Goal: Task Accomplishment & Management: Complete application form

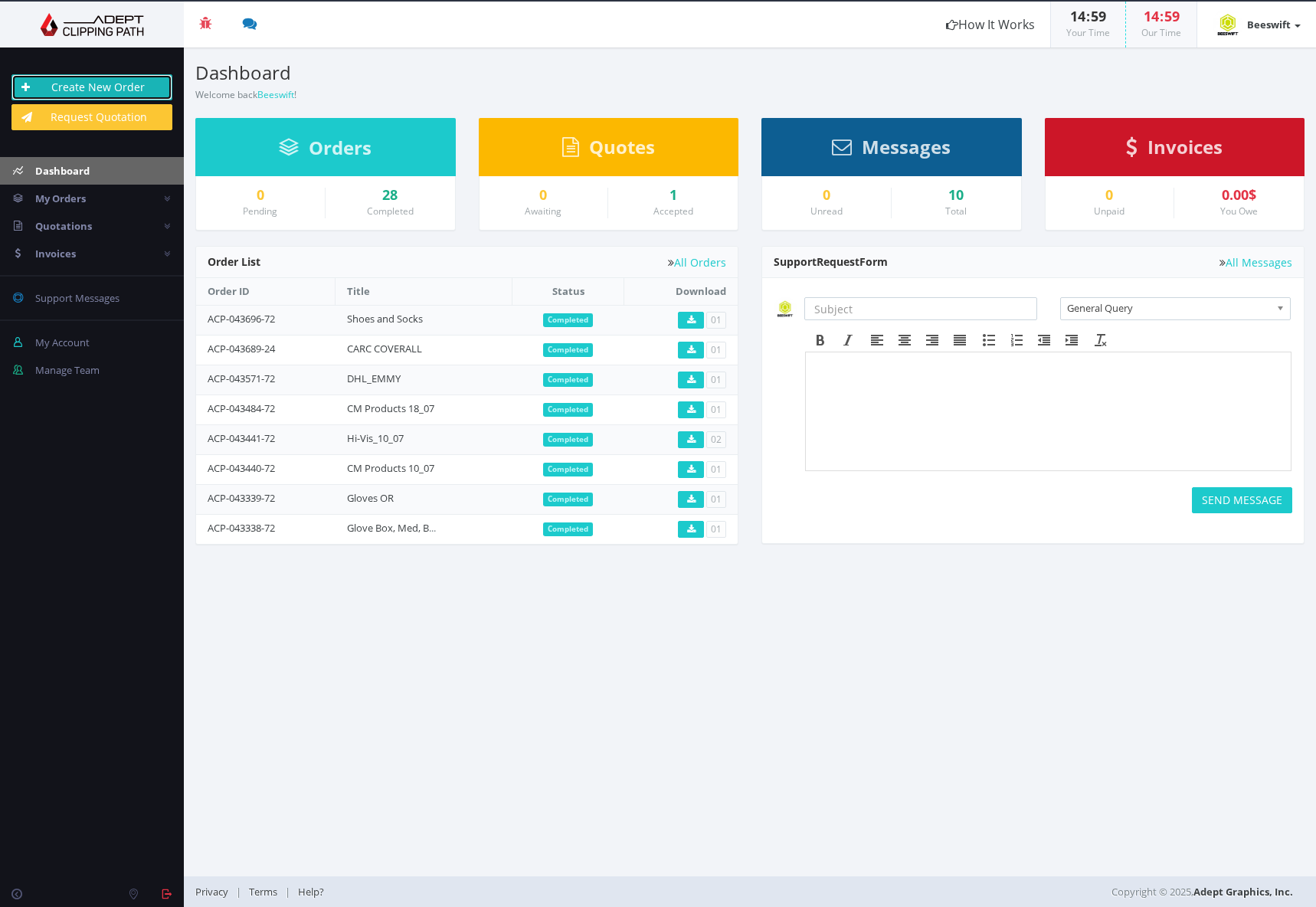
click at [117, 86] on link "Create New Order" at bounding box center [92, 87] width 161 height 26
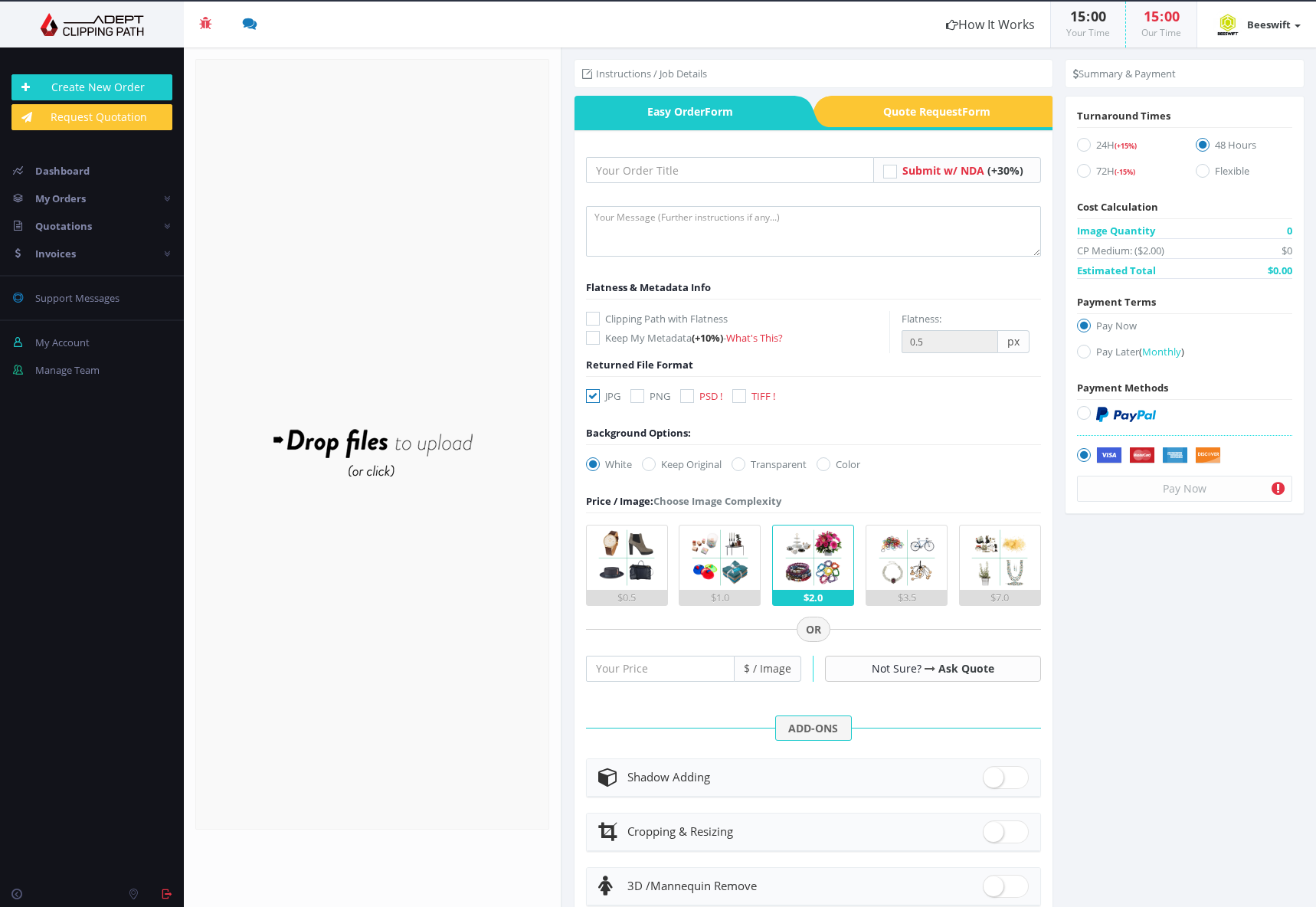
click at [760, 396] on span "TIFF !" at bounding box center [763, 396] width 24 height 14
click at [746, 396] on input "TIFF !" at bounding box center [740, 396] width 10 height 10
checkbox input "true"
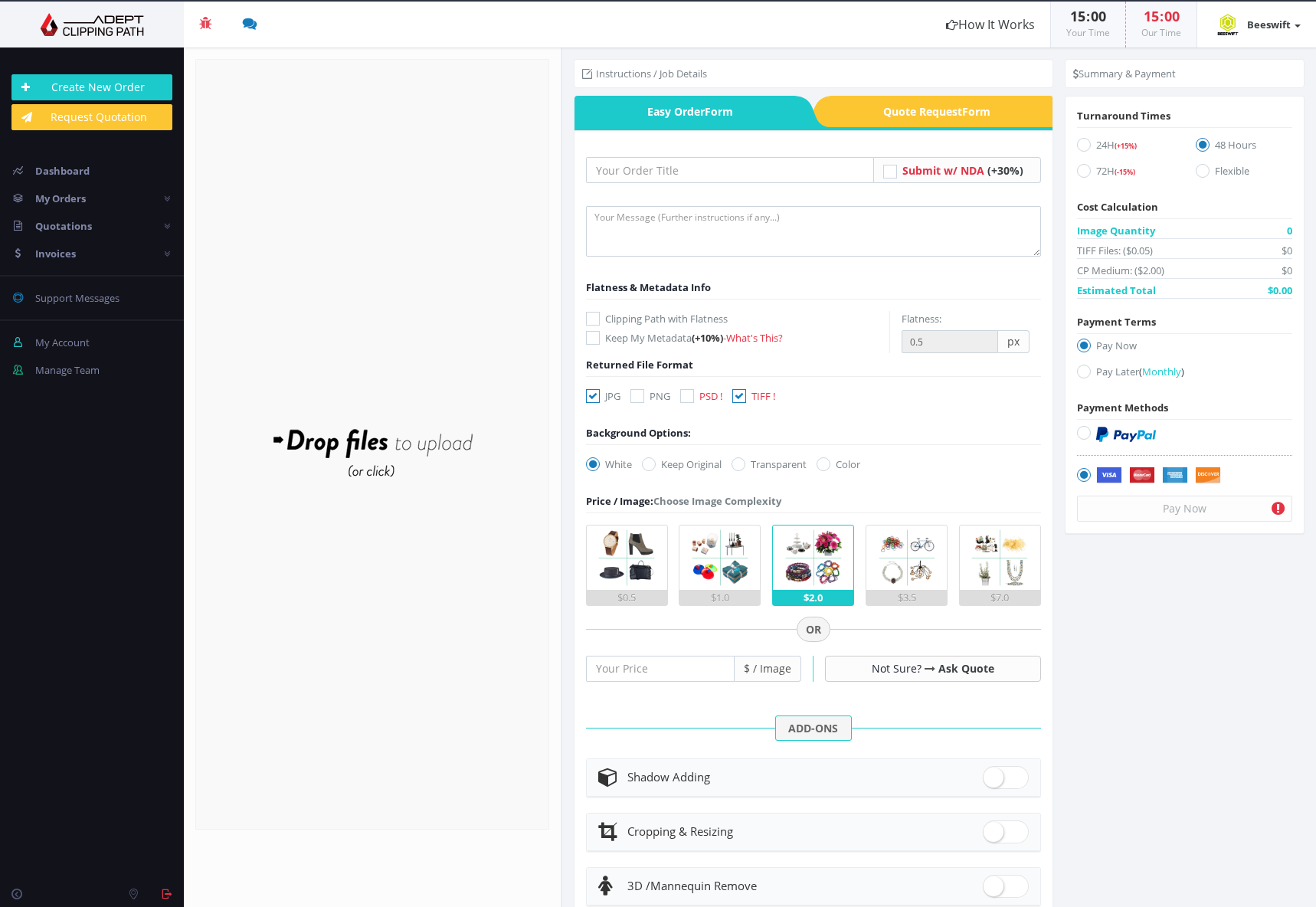
click at [582, 392] on div "JPG PNG PSD ! TIFF !" at bounding box center [684, 400] width 220 height 22
click at [589, 393] on icon at bounding box center [592, 396] width 14 height 14
click at [590, 393] on input "JPG" at bounding box center [595, 396] width 10 height 10
checkbox input "false"
click at [636, 586] on img at bounding box center [626, 557] width 64 height 64
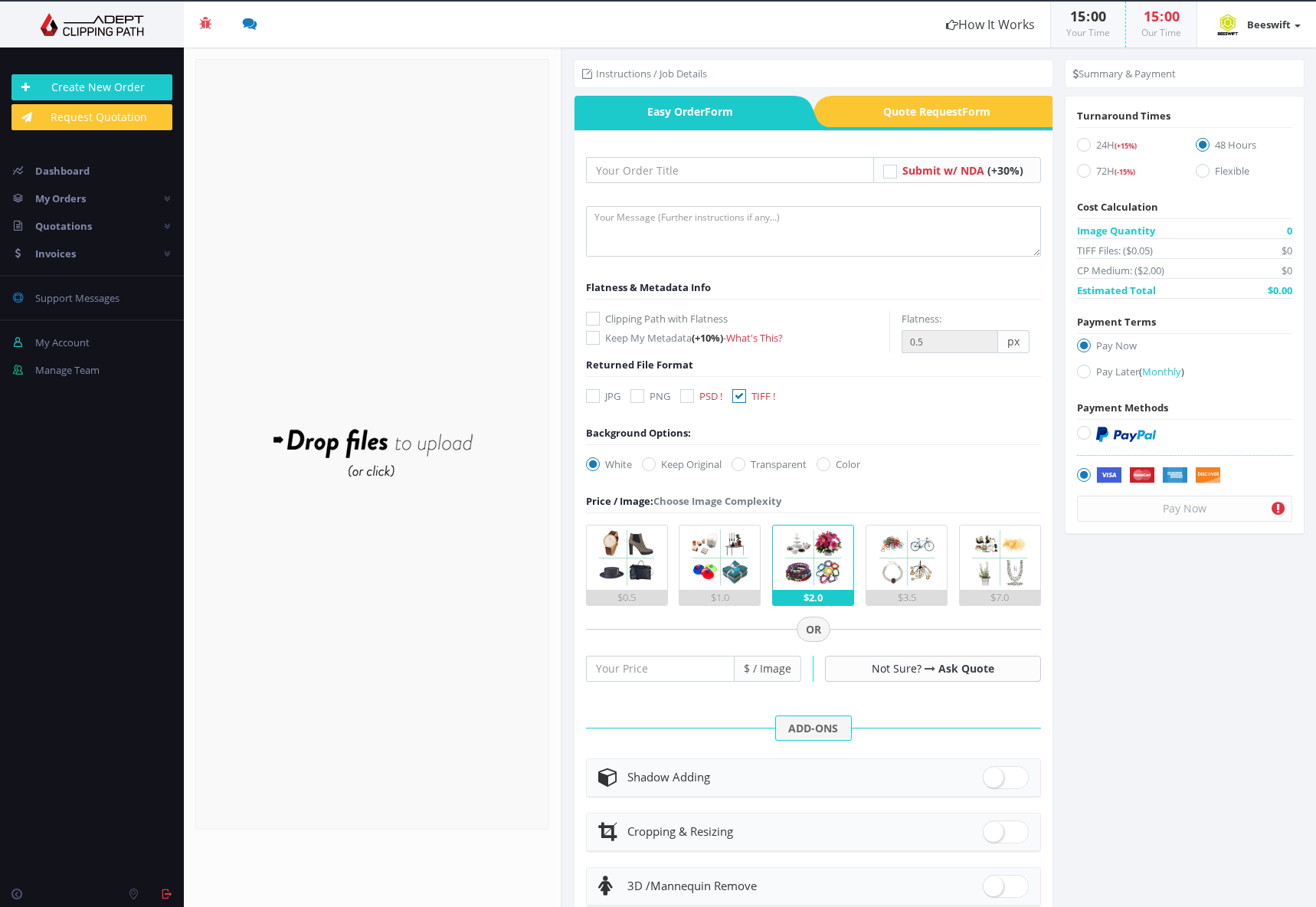
click at [0, 0] on input "$0.5" at bounding box center [0, 0] width 0 height 0
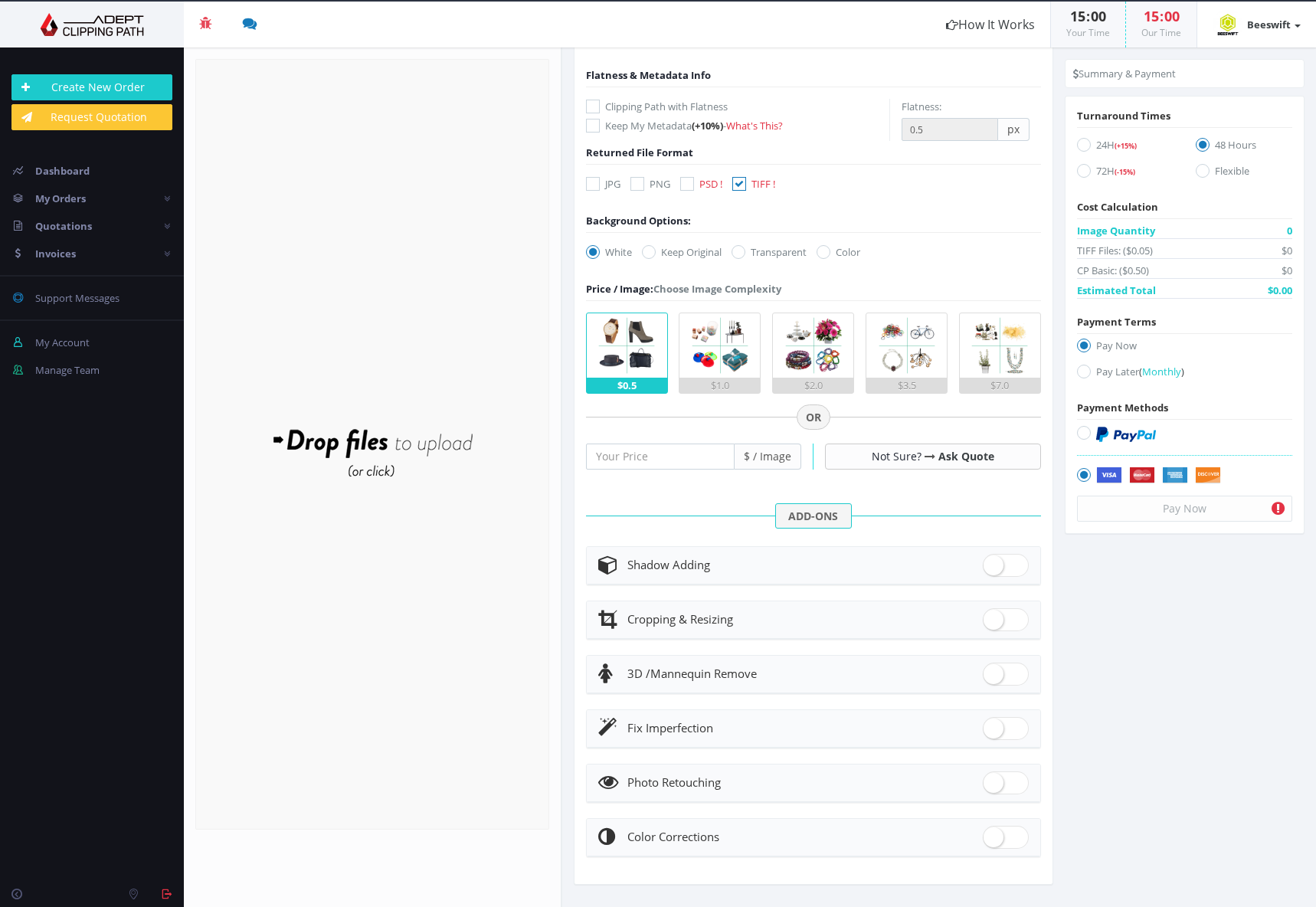
scroll to position [216, 0]
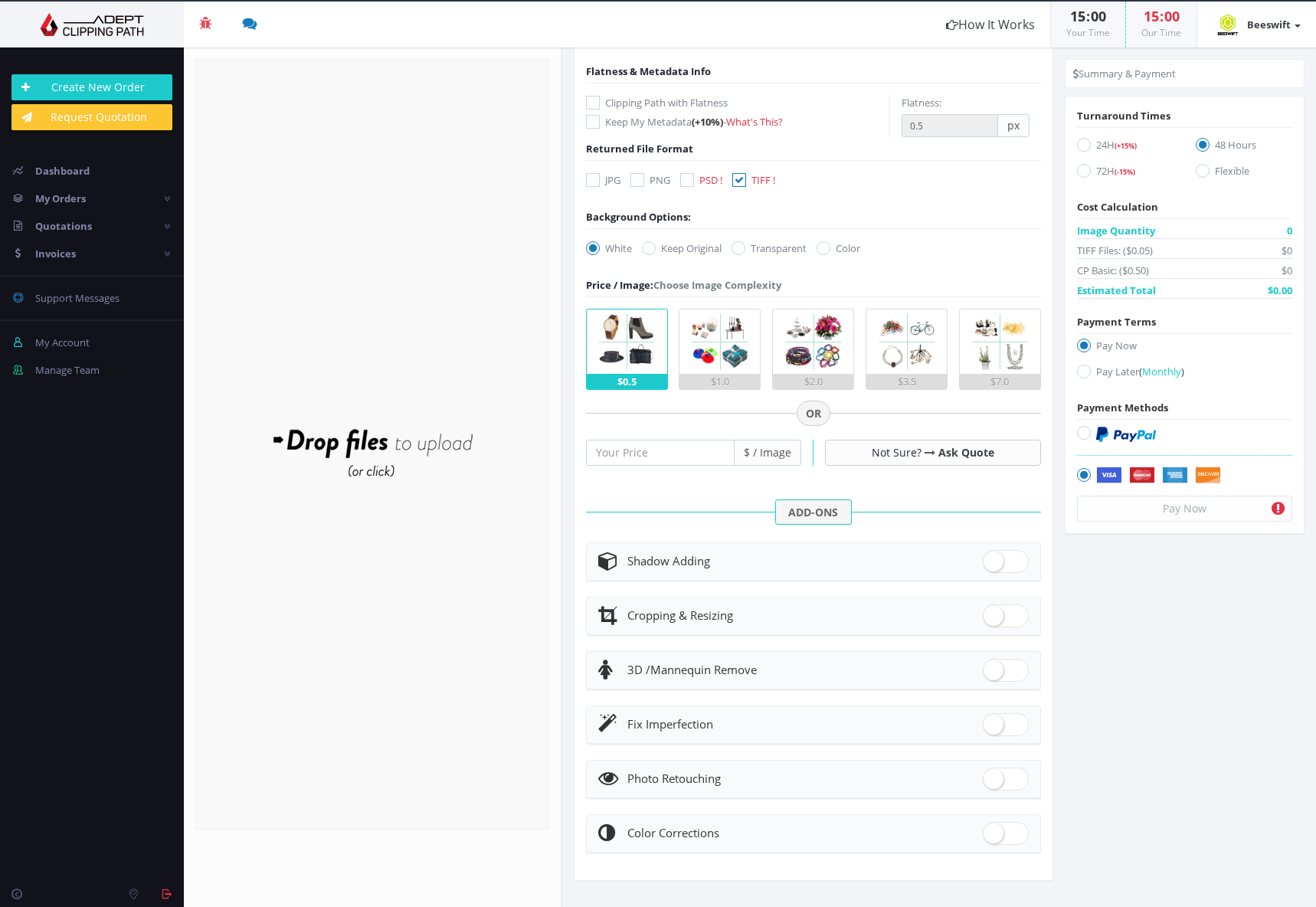
click at [986, 565] on span at bounding box center [1005, 561] width 46 height 23
click at [986, 563] on input "checkbox" at bounding box center [987, 558] width 10 height 10
checkbox input "true"
radio input "true"
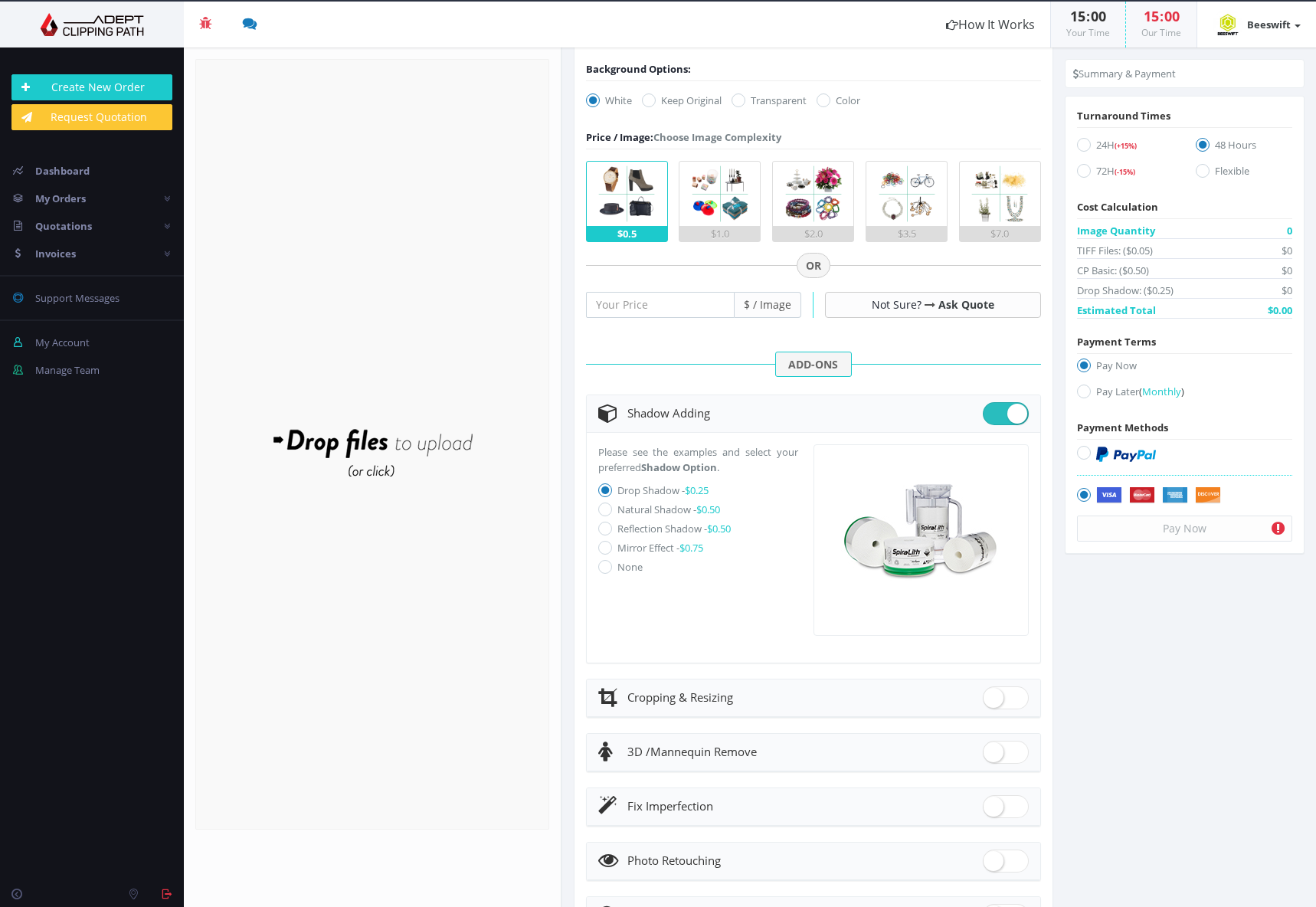
scroll to position [369, 0]
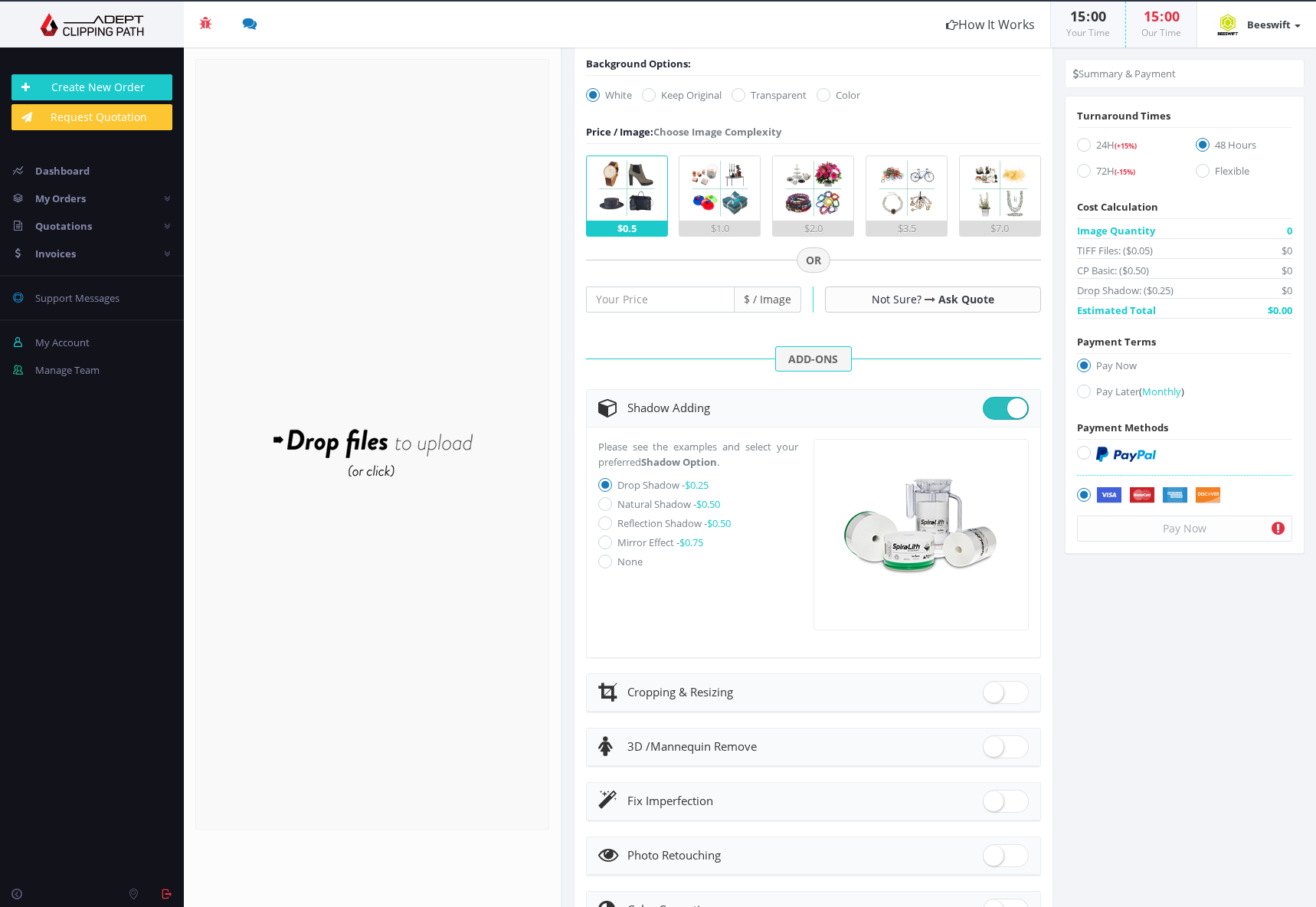
click at [624, 505] on label "Natural Shadow - $0.50" at bounding box center [669, 504] width 103 height 14
click at [612, 505] on input "Natural Shadow - $0.50" at bounding box center [606, 505] width 10 height 10
radio input "true"
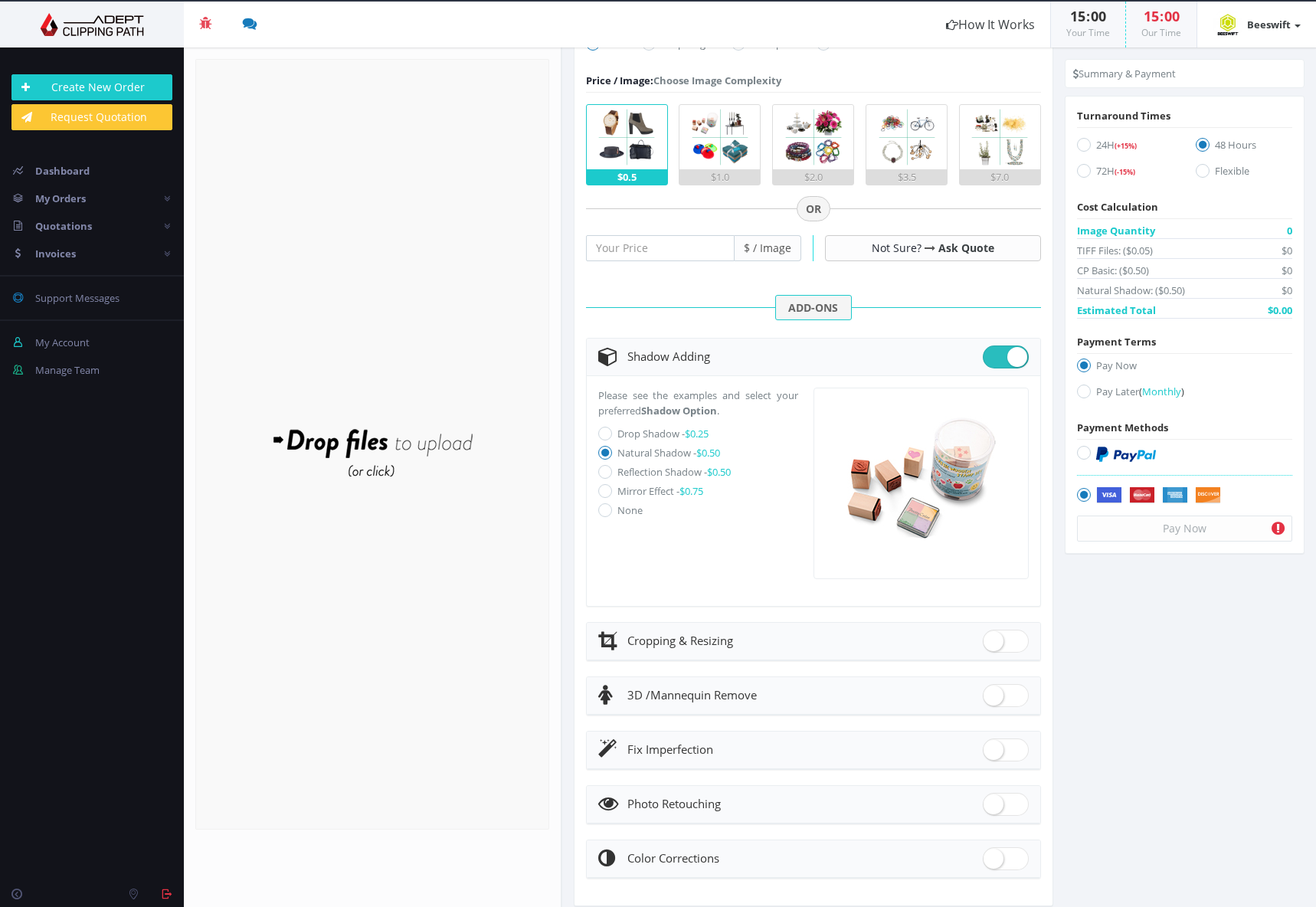
scroll to position [446, 0]
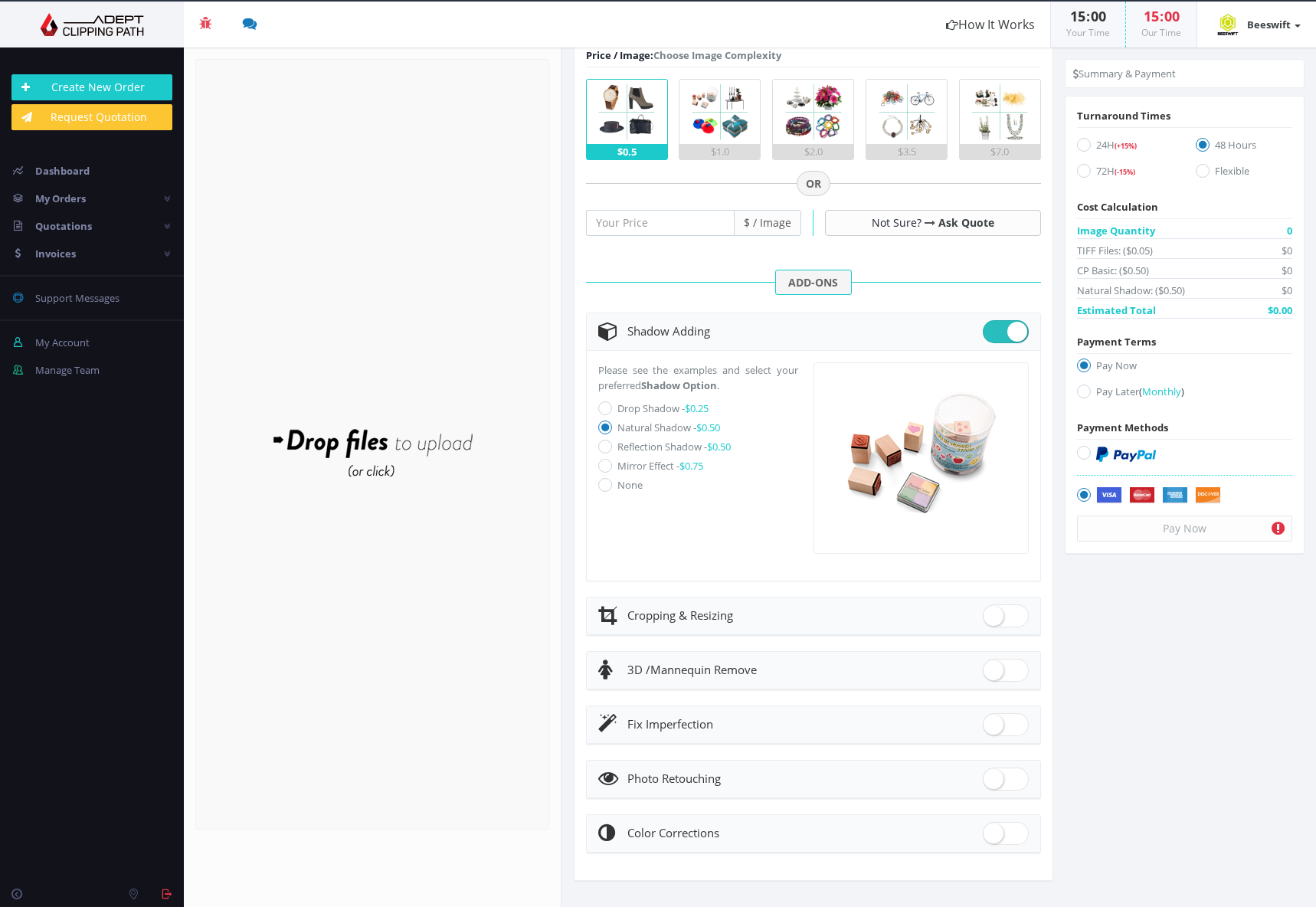
click at [997, 723] on span at bounding box center [1005, 724] width 46 height 23
click at [992, 723] on input "checkbox" at bounding box center [987, 721] width 10 height 10
checkbox input "true"
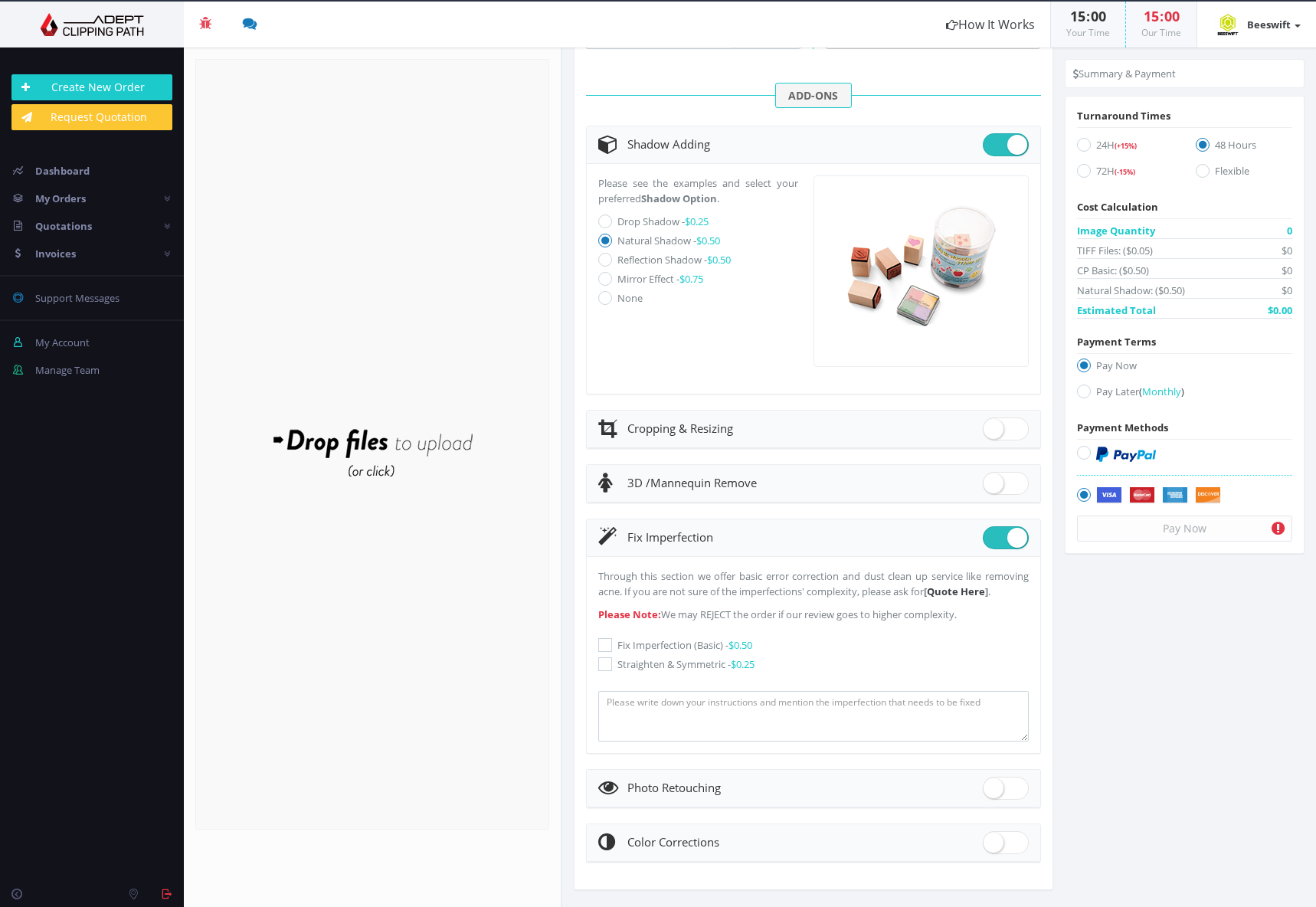
scroll to position [642, 0]
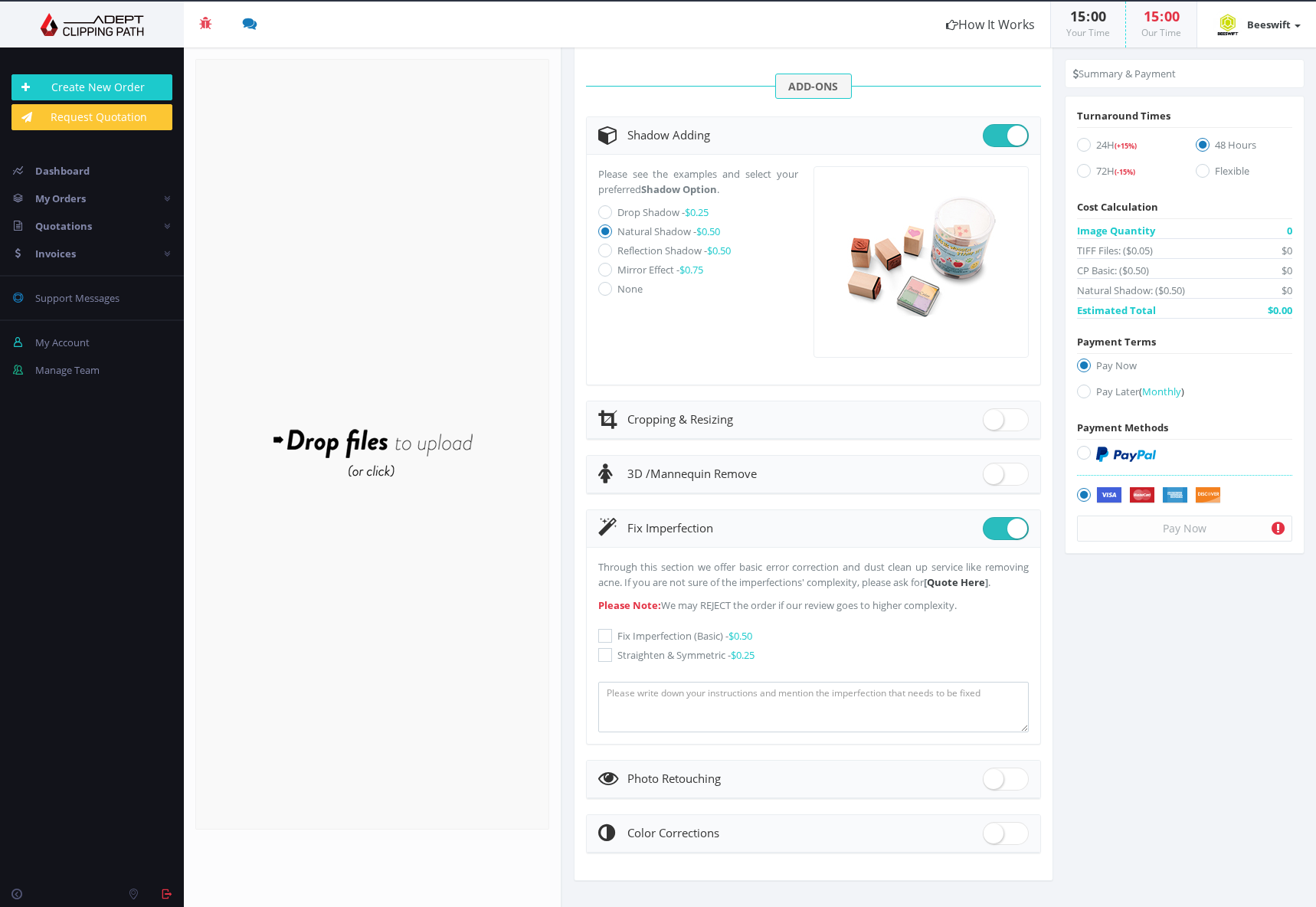
click at [665, 636] on label "Fix Imperfection (Basic) - $0.50" at bounding box center [813, 636] width 430 height 15
click at [612, 636] on input "Fix Imperfection (Basic) - $0.50" at bounding box center [606, 636] width 10 height 10
checkbox input "true"
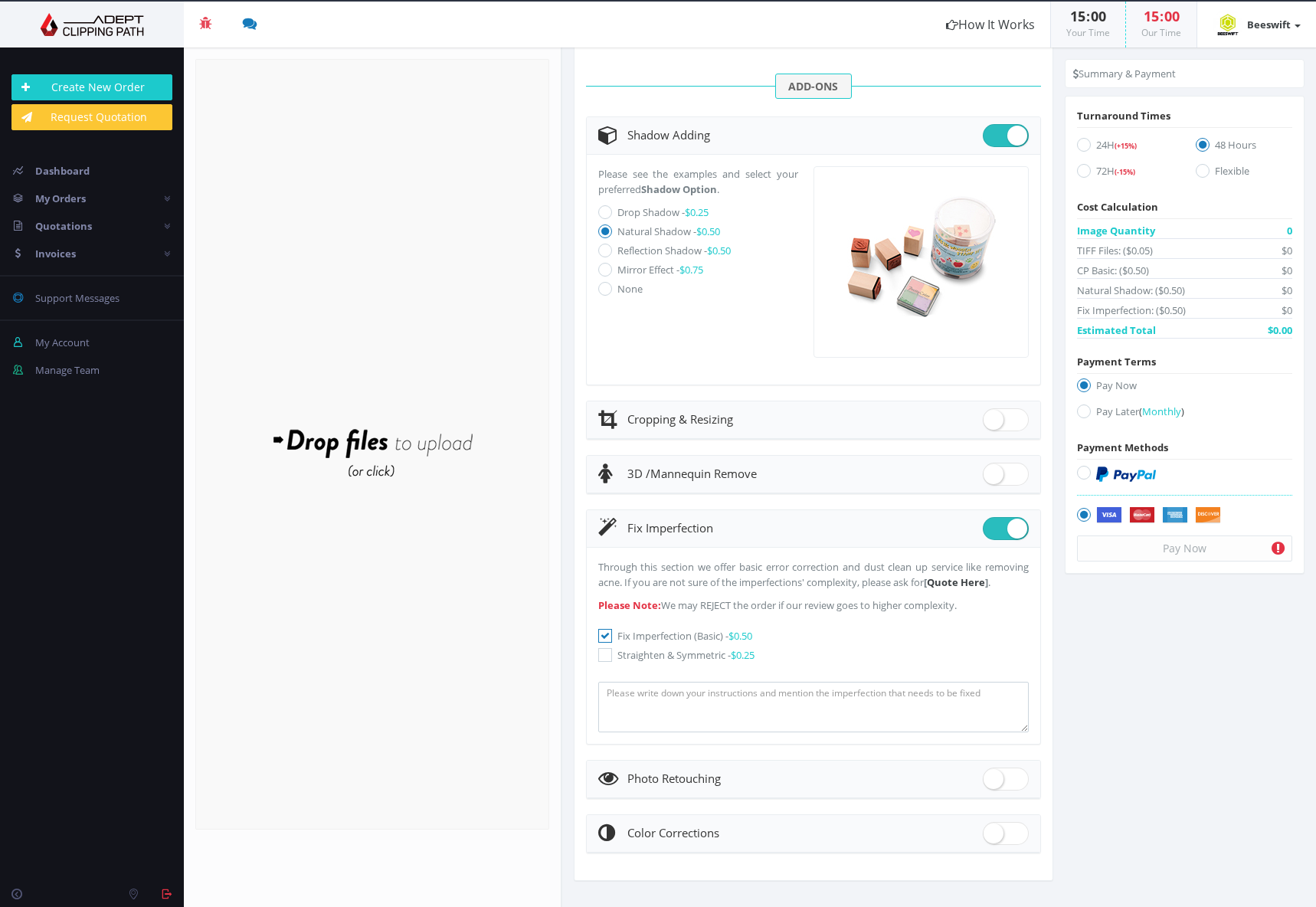
click at [665, 650] on label "Straighten & Symmetric - $0.25" at bounding box center [813, 655] width 430 height 15
click at [612, 651] on input "Straighten & Symmetric - $0.25" at bounding box center [606, 656] width 10 height 10
checkbox input "true"
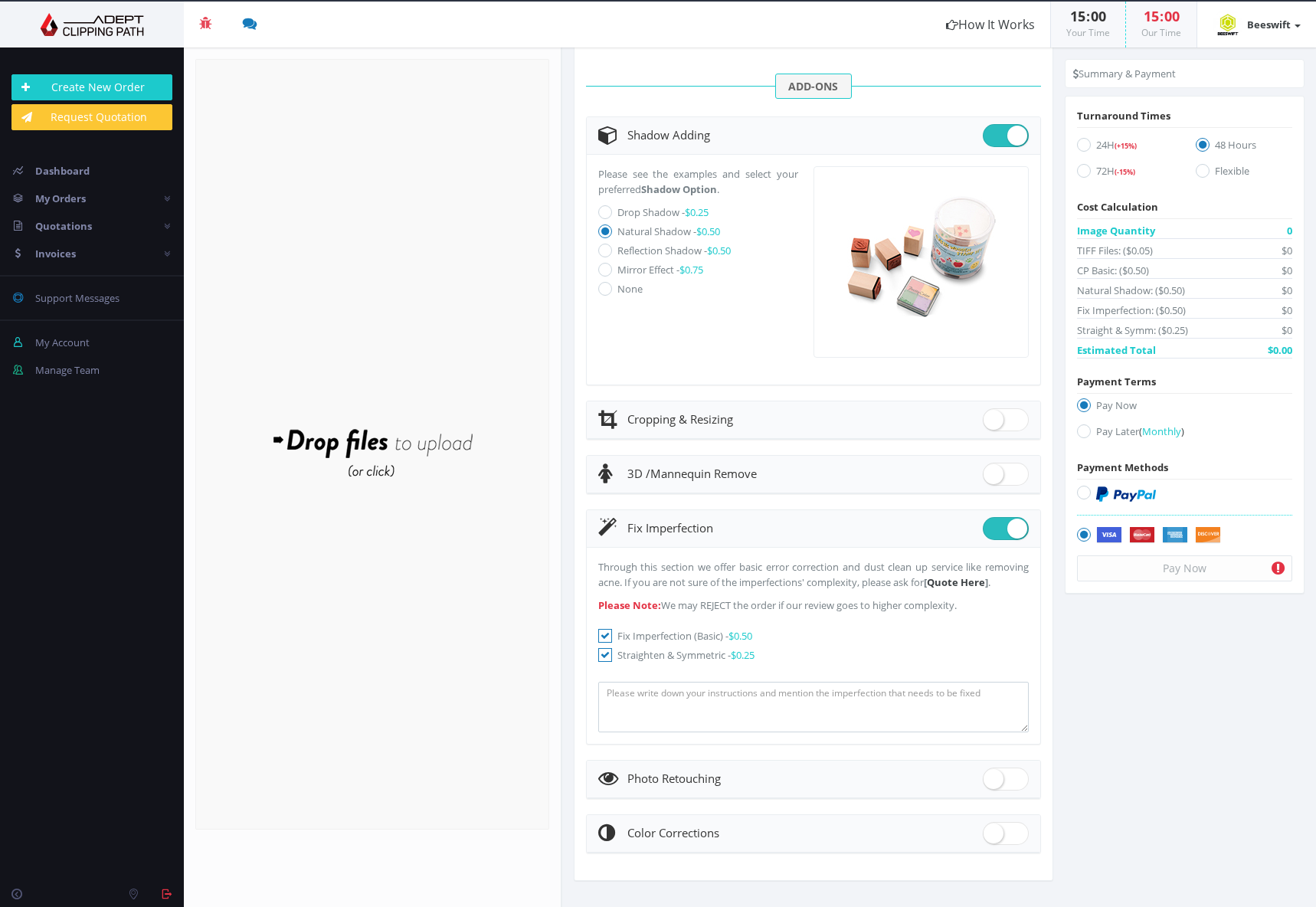
click at [988, 774] on span at bounding box center [1005, 779] width 46 height 23
click at [988, 774] on input "checkbox" at bounding box center [987, 776] width 10 height 10
checkbox input "true"
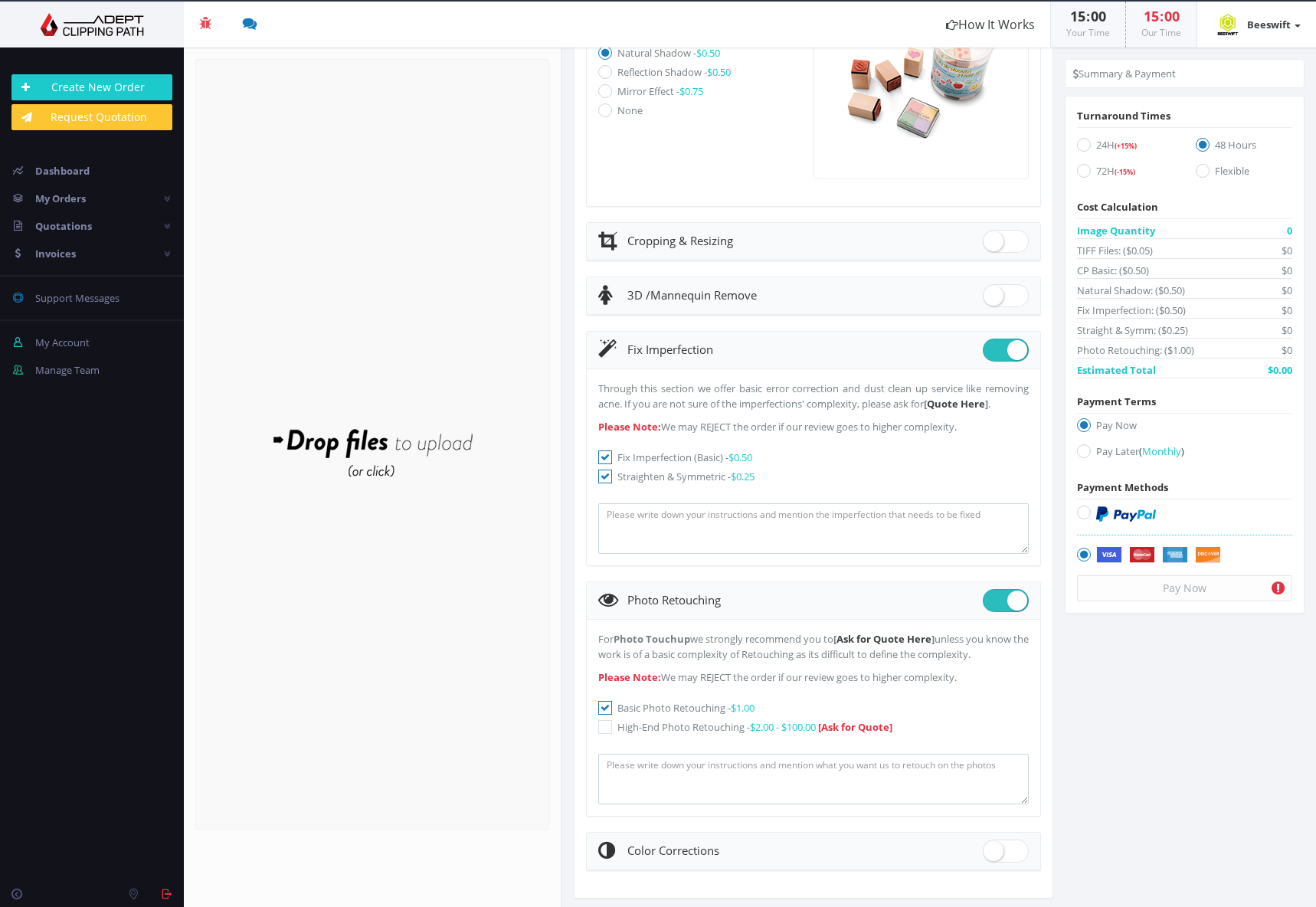
scroll to position [838, 0]
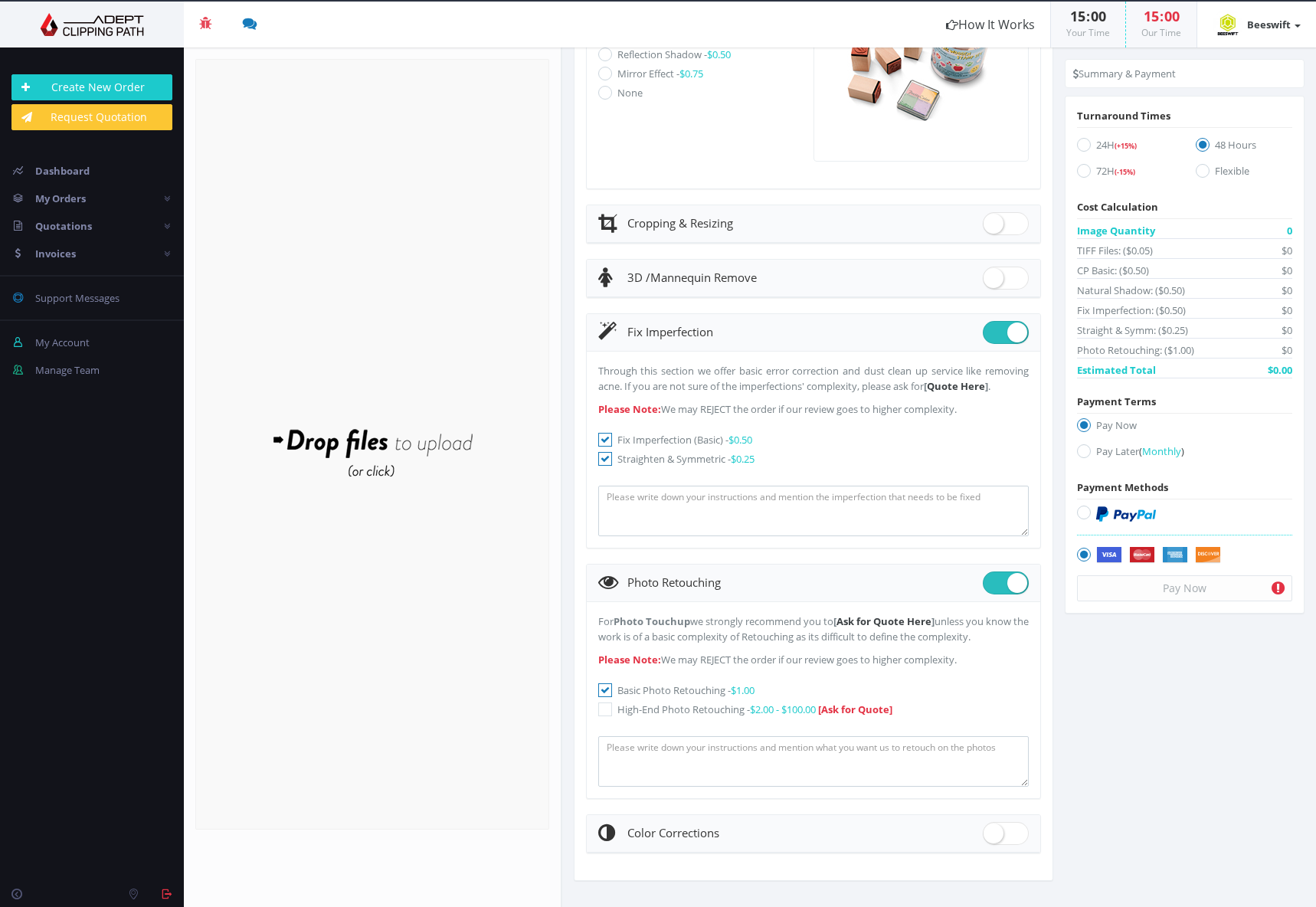
click at [997, 836] on span at bounding box center [1005, 833] width 46 height 23
click at [992, 836] on input "checkbox" at bounding box center [987, 830] width 10 height 10
checkbox input "true"
radio input "true"
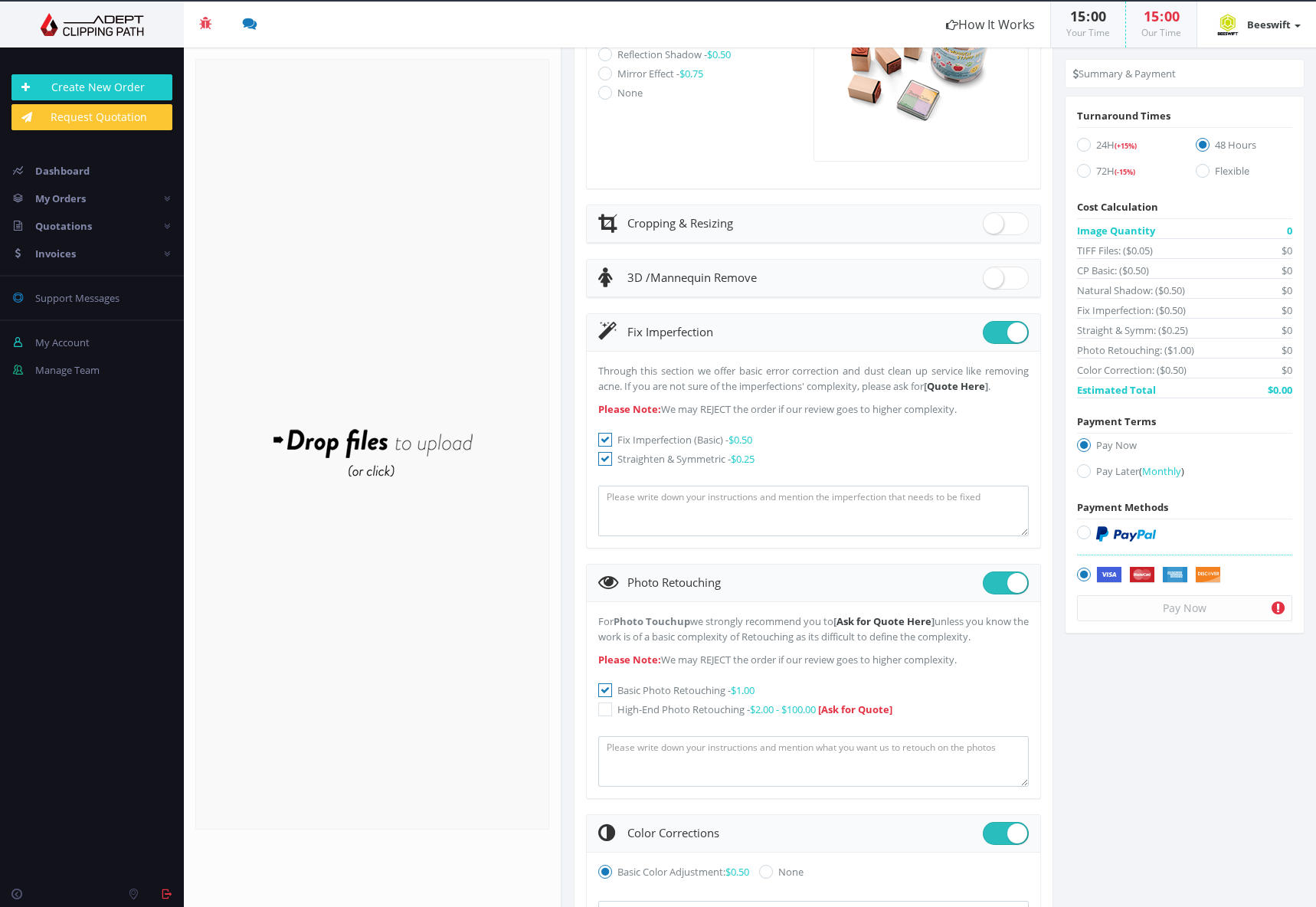
click at [992, 838] on span at bounding box center [1005, 833] width 46 height 23
click at [992, 836] on input "checkbox" at bounding box center [987, 830] width 10 height 10
checkbox input "false"
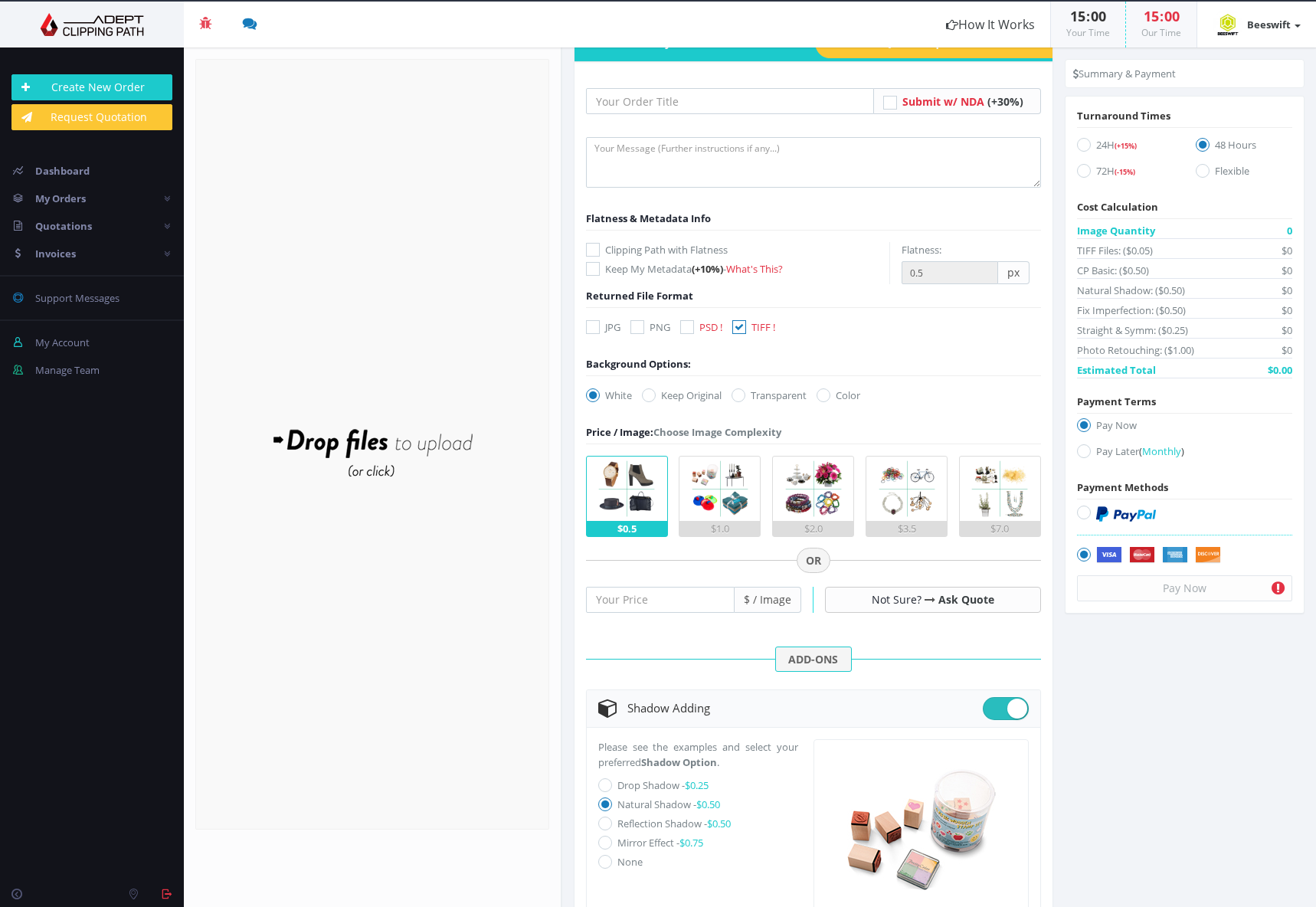
scroll to position [0, 0]
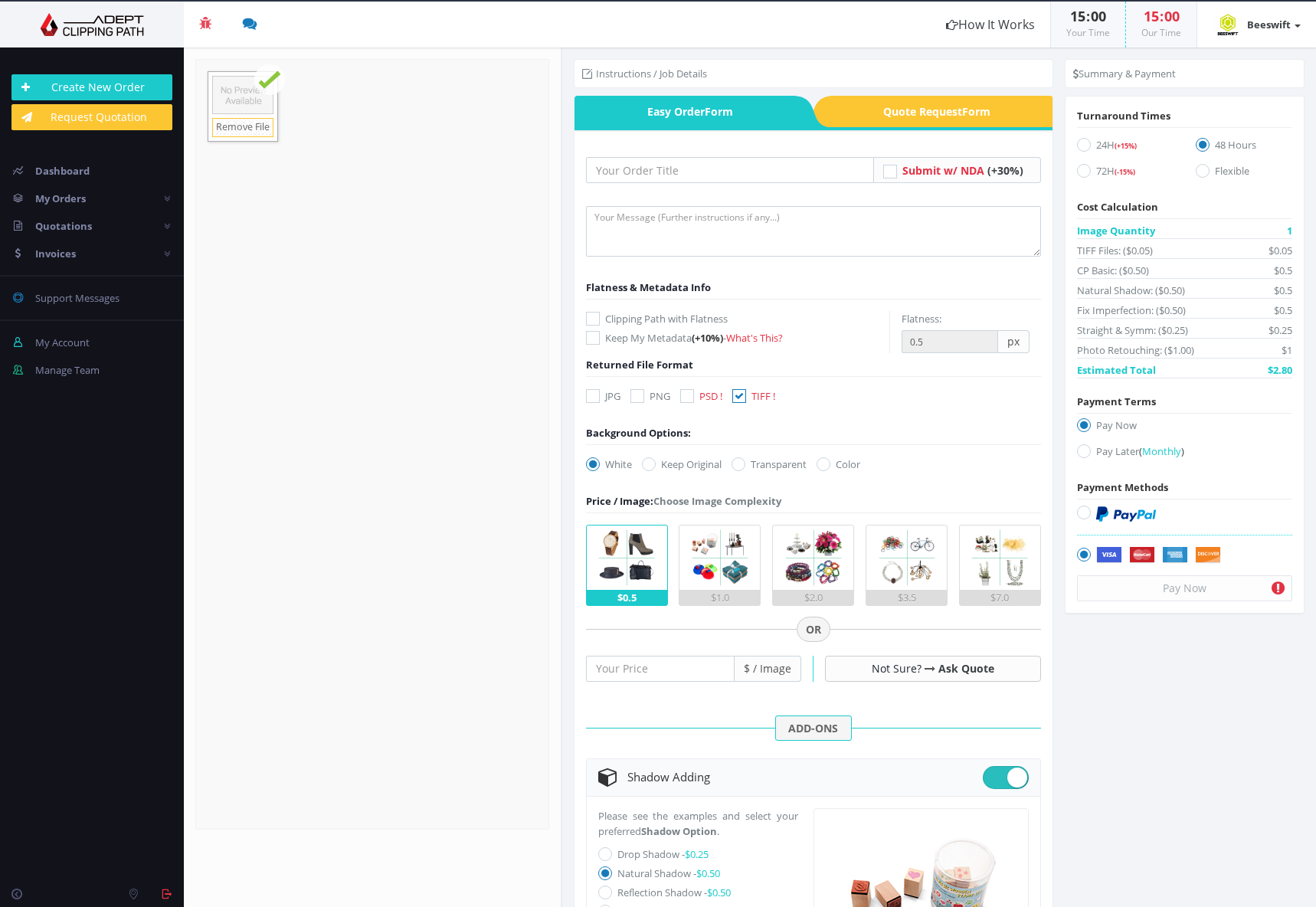
click at [1092, 143] on label "24H (+15%)" at bounding box center [1125, 147] width 97 height 21
click at [1091, 143] on input "24H (+15%)" at bounding box center [1086, 145] width 10 height 10
radio input "true"
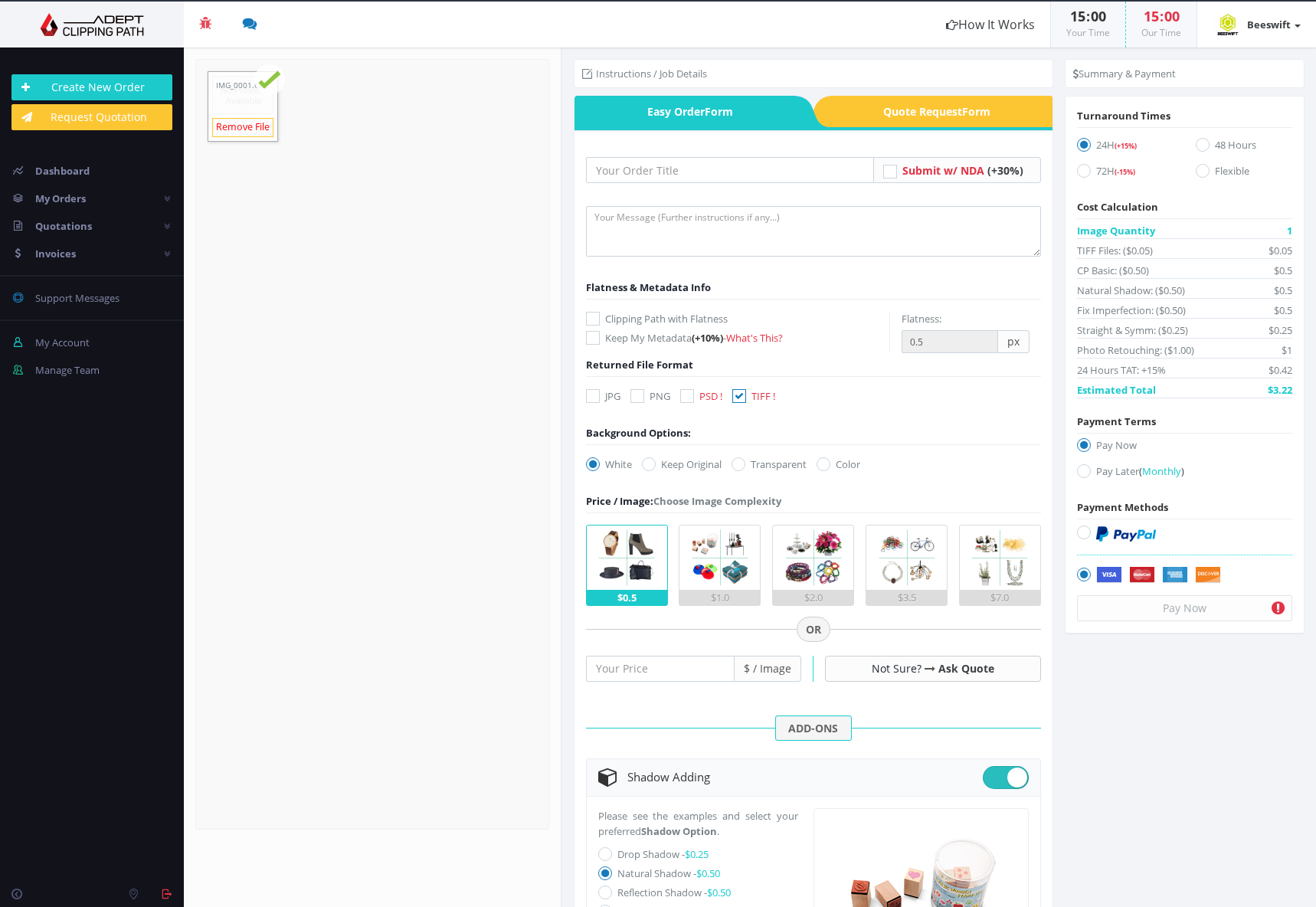
click at [257, 122] on link "Remove File" at bounding box center [243, 128] width 61 height 19
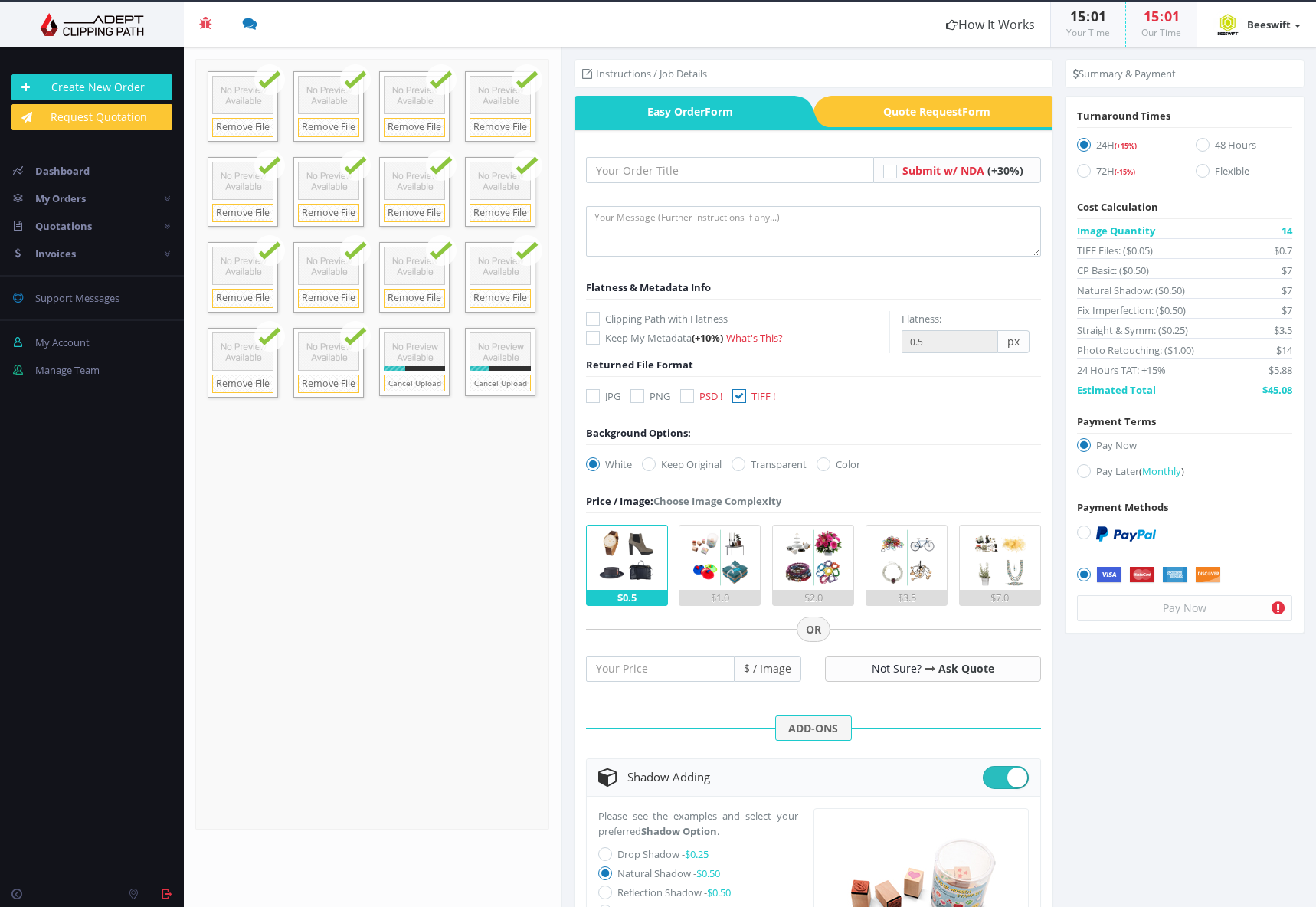
click at [1217, 345] on div "Photo Retouching: ($1.00) $14" at bounding box center [1185, 351] width 215 height 16
click at [735, 165] on input "text" at bounding box center [729, 170] width 288 height 26
click at [747, 167] on input "text" at bounding box center [729, 170] width 288 height 26
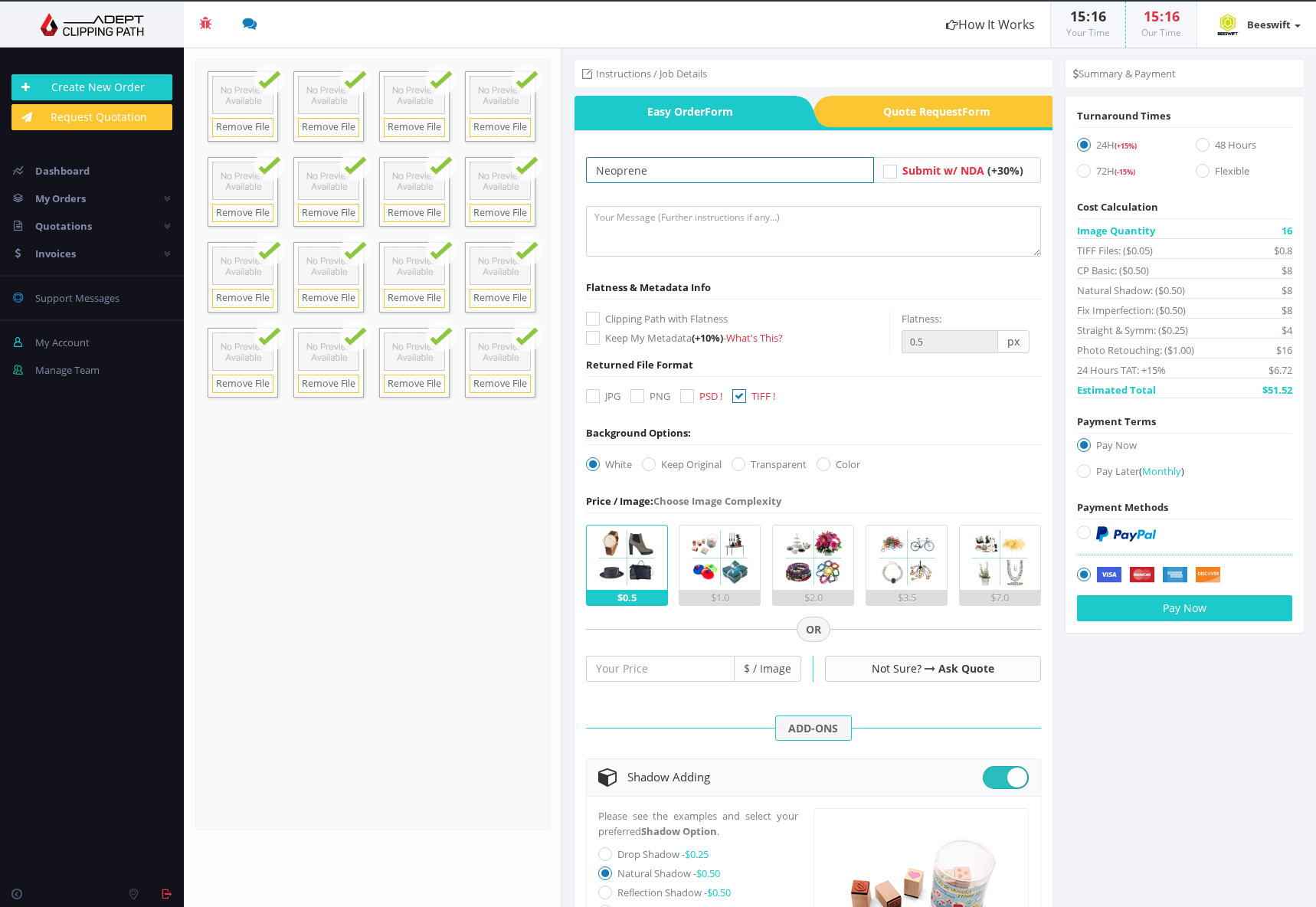
type input "Neoprene"
click at [761, 214] on textarea at bounding box center [813, 231] width 455 height 51
drag, startPoint x: 761, startPoint y: 214, endPoint x: 494, endPoint y: 146, distance: 275.5
click at [494, 146] on section "Upload Completed: 100 % 34.6" at bounding box center [749, 477] width 1133 height 860
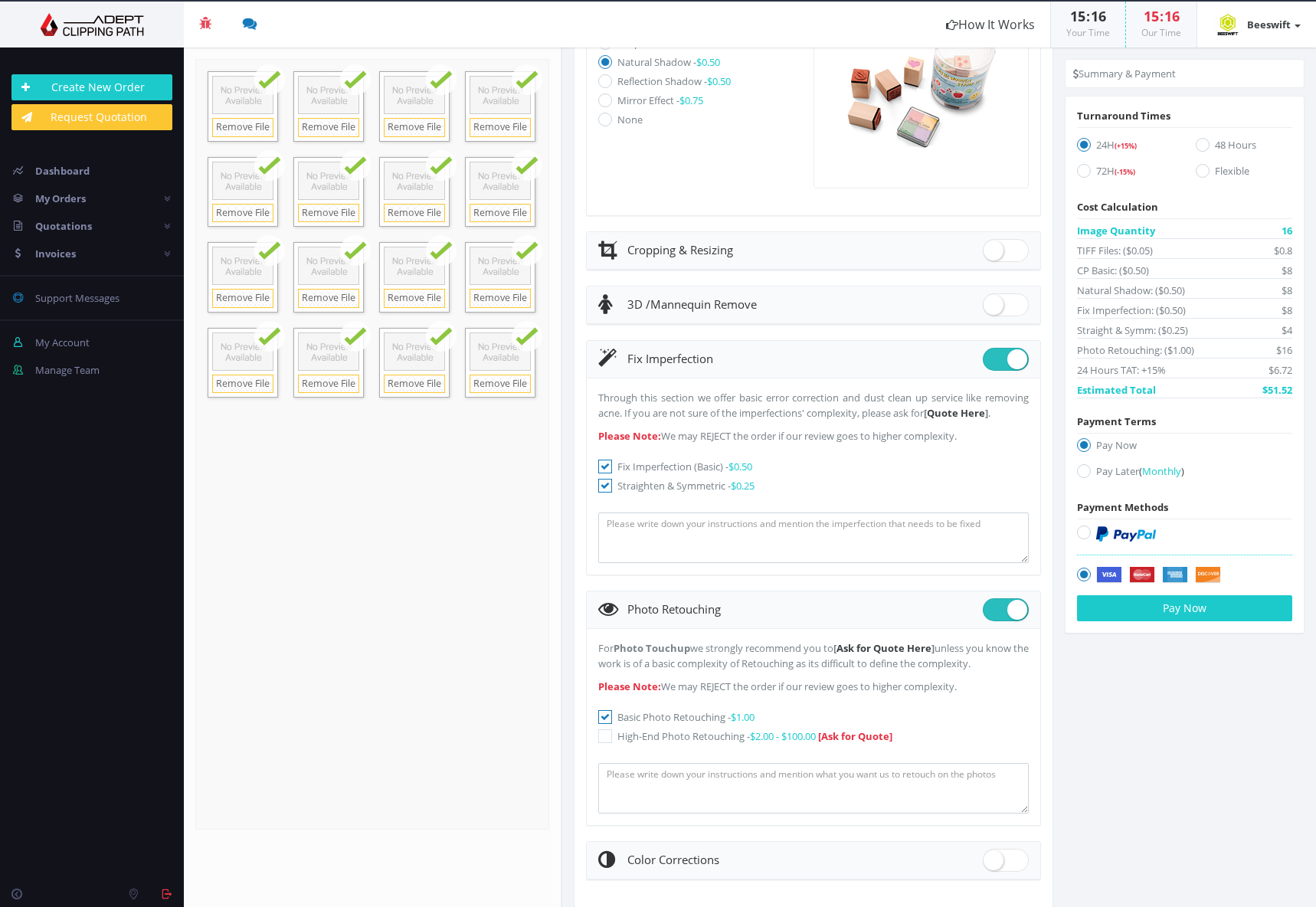
scroll to position [838, 0]
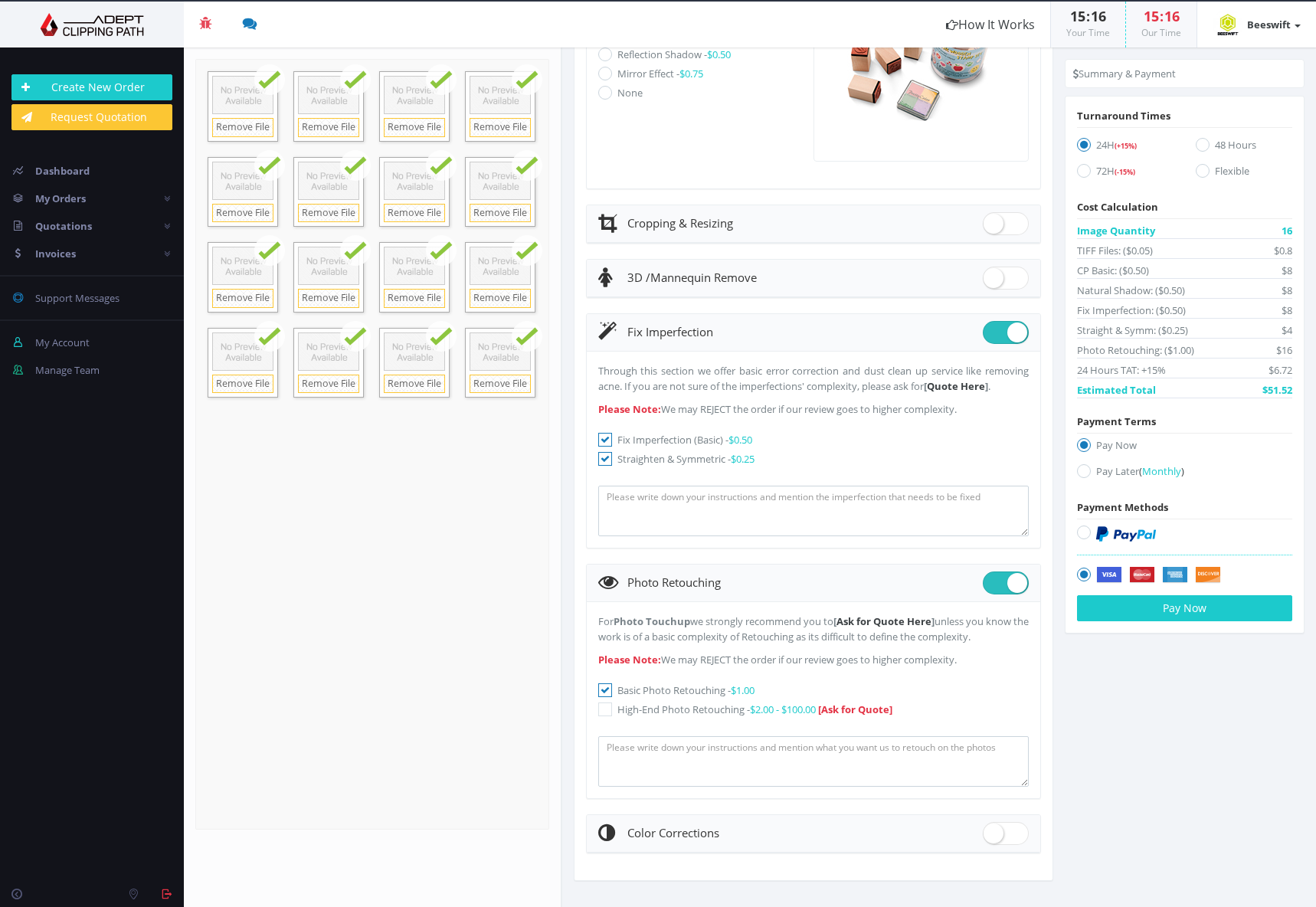
type textarea "Fix any creases and folds"
click at [700, 503] on textarea at bounding box center [813, 511] width 430 height 51
paste textarea "Fix any creases and folds"
type textarea "Fix any creases and folds"
click at [710, 753] on textarea at bounding box center [813, 761] width 430 height 51
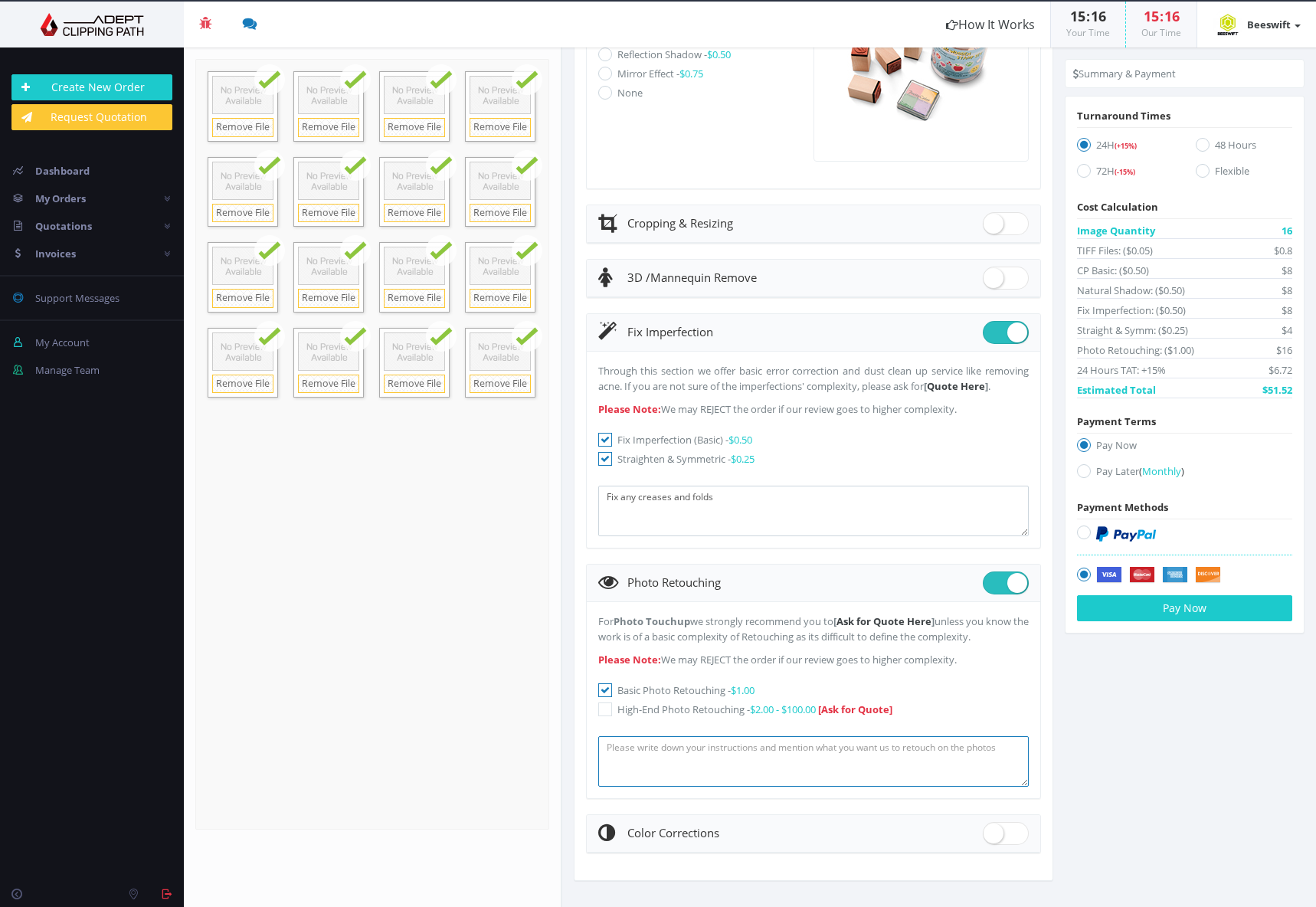
paste textarea "Fix any creases and folds"
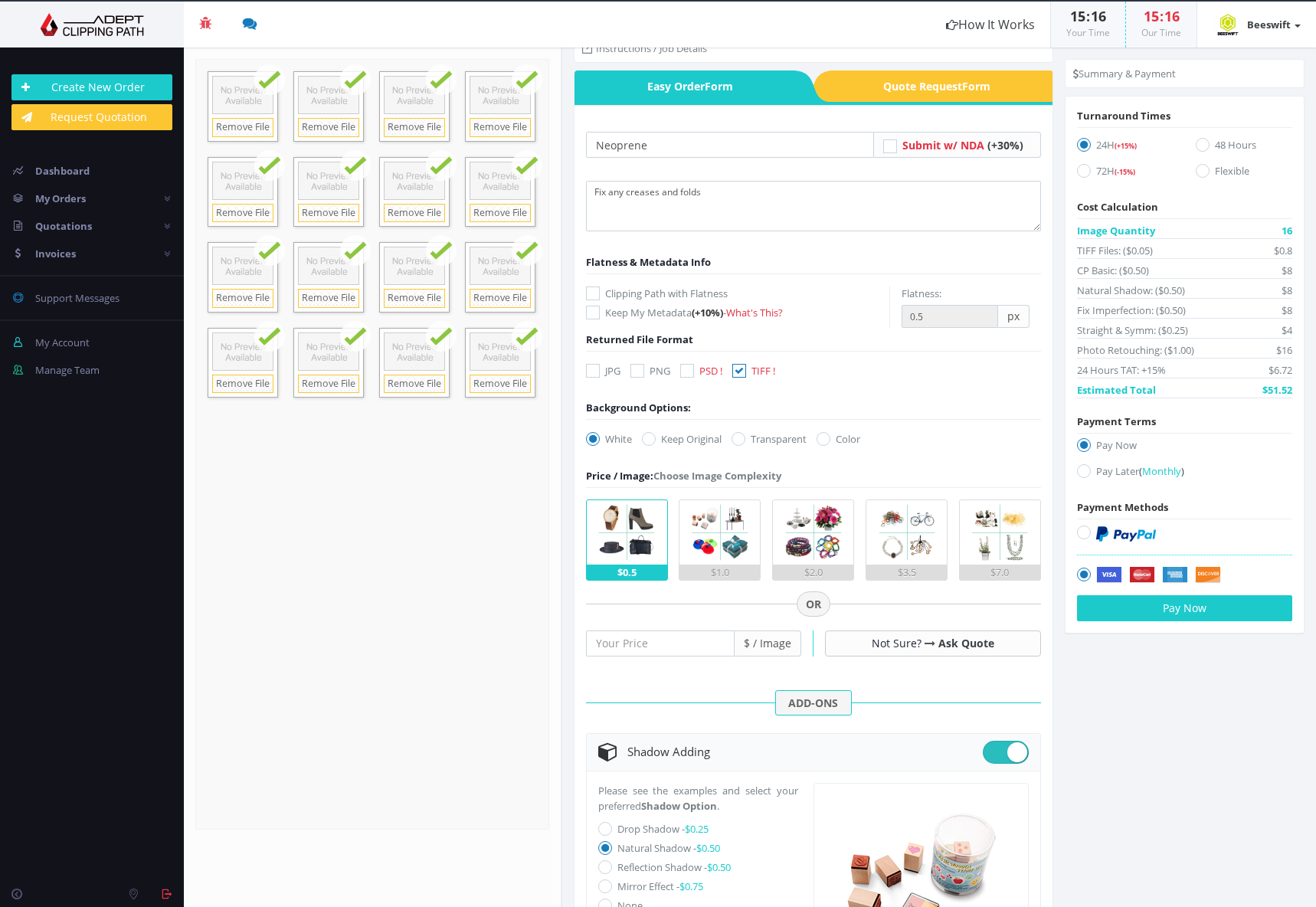
scroll to position [0, 0]
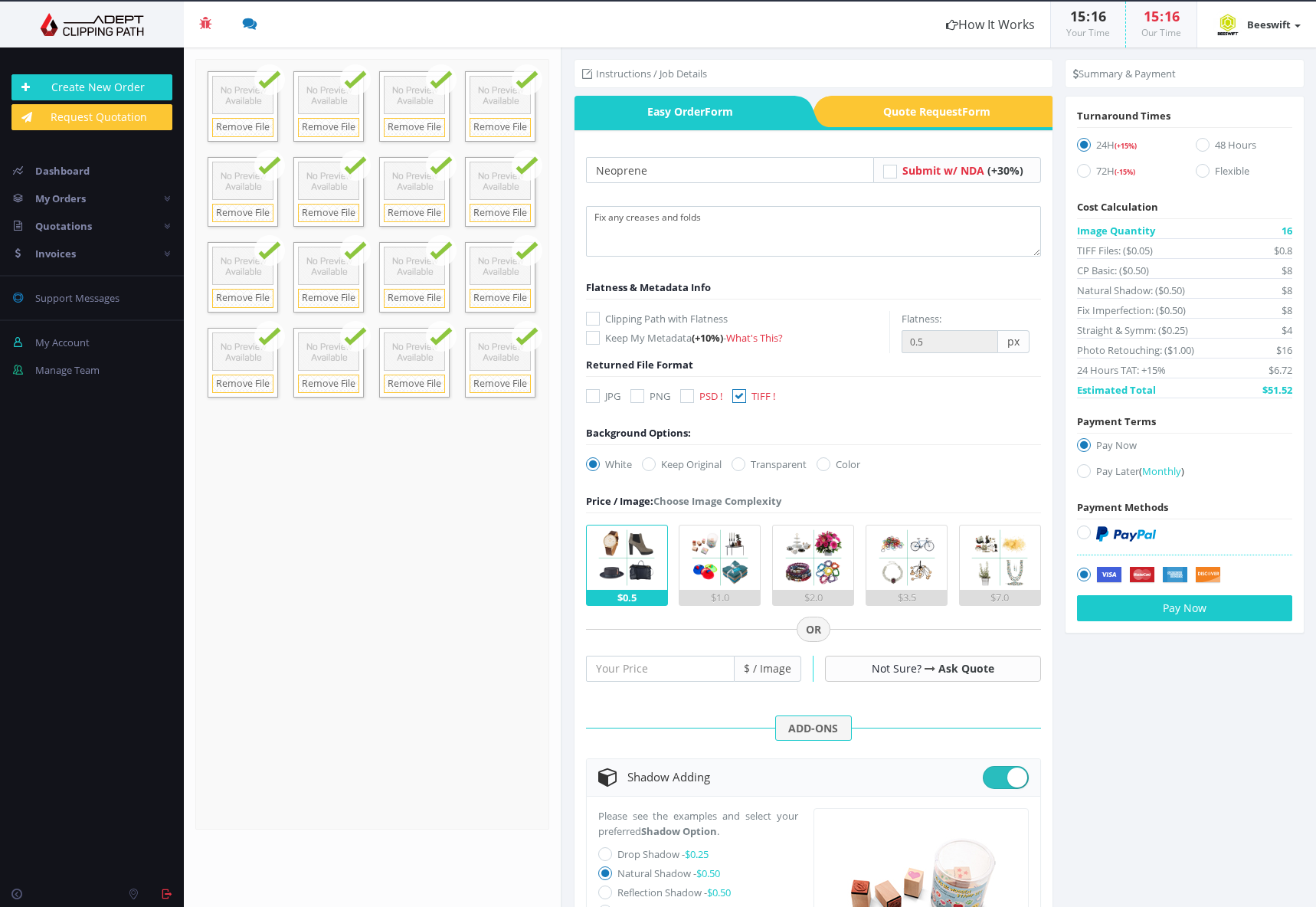
type textarea "Fix any creases and folds"
click at [752, 233] on textarea "Fix any creases and folds" at bounding box center [813, 231] width 455 height 51
drag, startPoint x: 832, startPoint y: 217, endPoint x: 524, endPoint y: 225, distance: 308.1
click at [524, 225] on section "Upload Completed: 100 % 34.6" at bounding box center [749, 477] width 1133 height 860
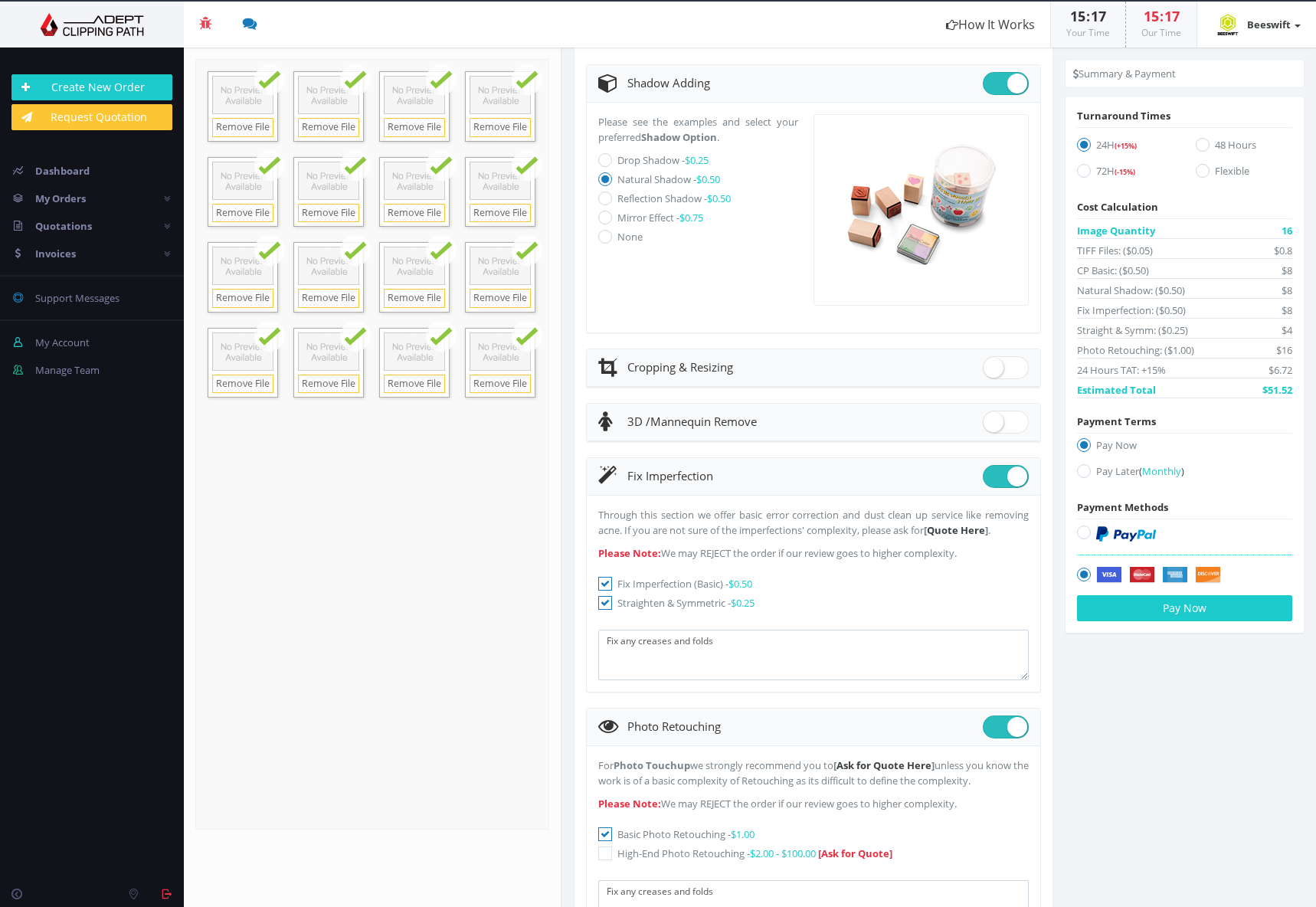
scroll to position [838, 0]
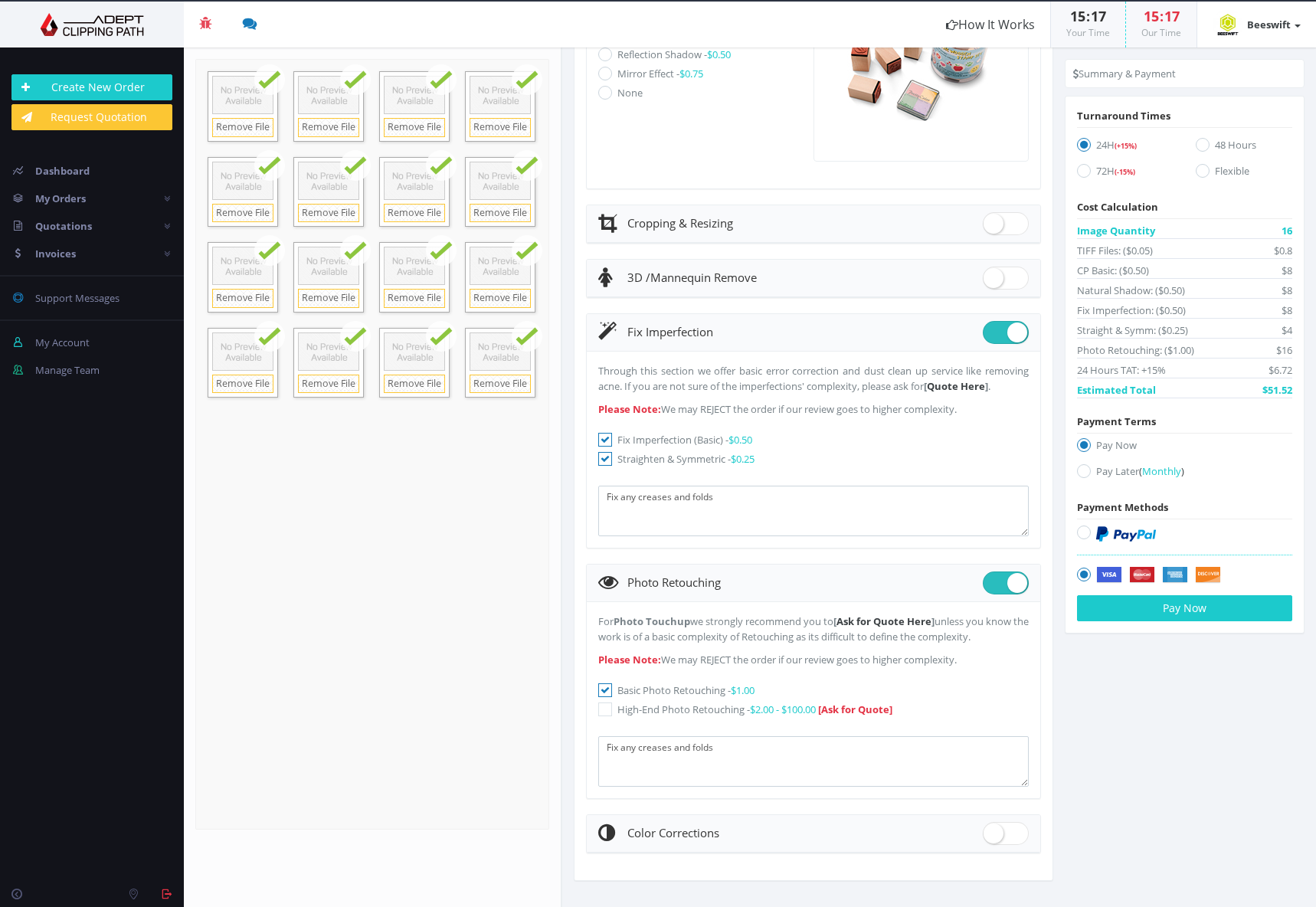
type textarea "Fix any creases and folds. Straighten out the top of boots"
drag, startPoint x: 736, startPoint y: 504, endPoint x: 415, endPoint y: 487, distance: 321.4
click at [415, 487] on section "Upload Completed: 100 % 34.6" at bounding box center [749, 477] width 1133 height 860
paste textarea ". Straighten out the top of boots"
type textarea "Fix any creases and folds. Straighten out the top of boots"
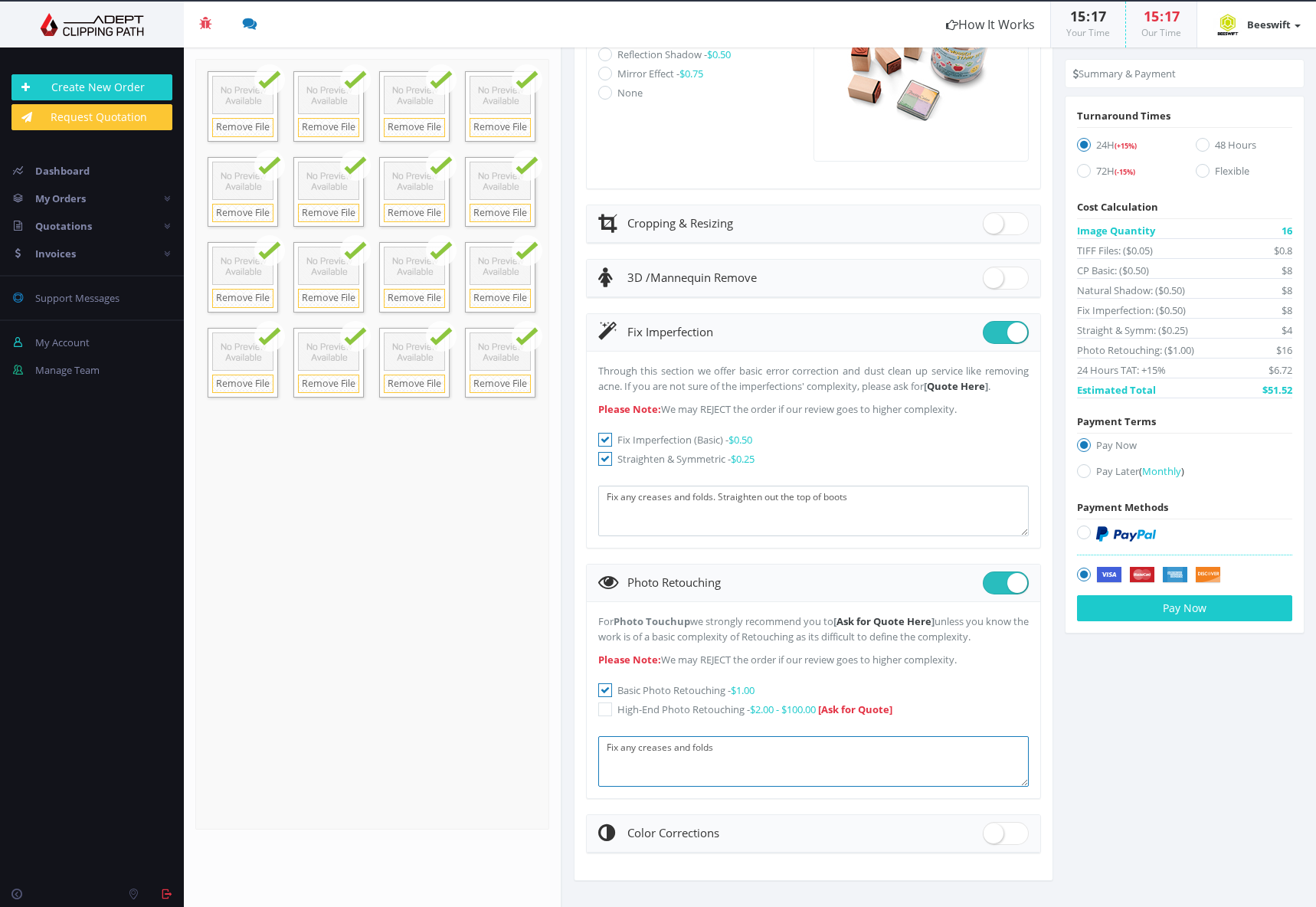
drag, startPoint x: 730, startPoint y: 748, endPoint x: 377, endPoint y: 719, distance: 354.2
click at [505, 728] on section "Upload Completed: 100 % 34.6" at bounding box center [749, 477] width 1133 height 860
paste textarea ". Straighten out the top of boots"
type textarea "Fix any creases and folds. Straighten out the top of boots"
click at [495, 625] on form "Drop files here to upload 34.6 MB BOXOR.CR2 Check" at bounding box center [372, 444] width 354 height 771
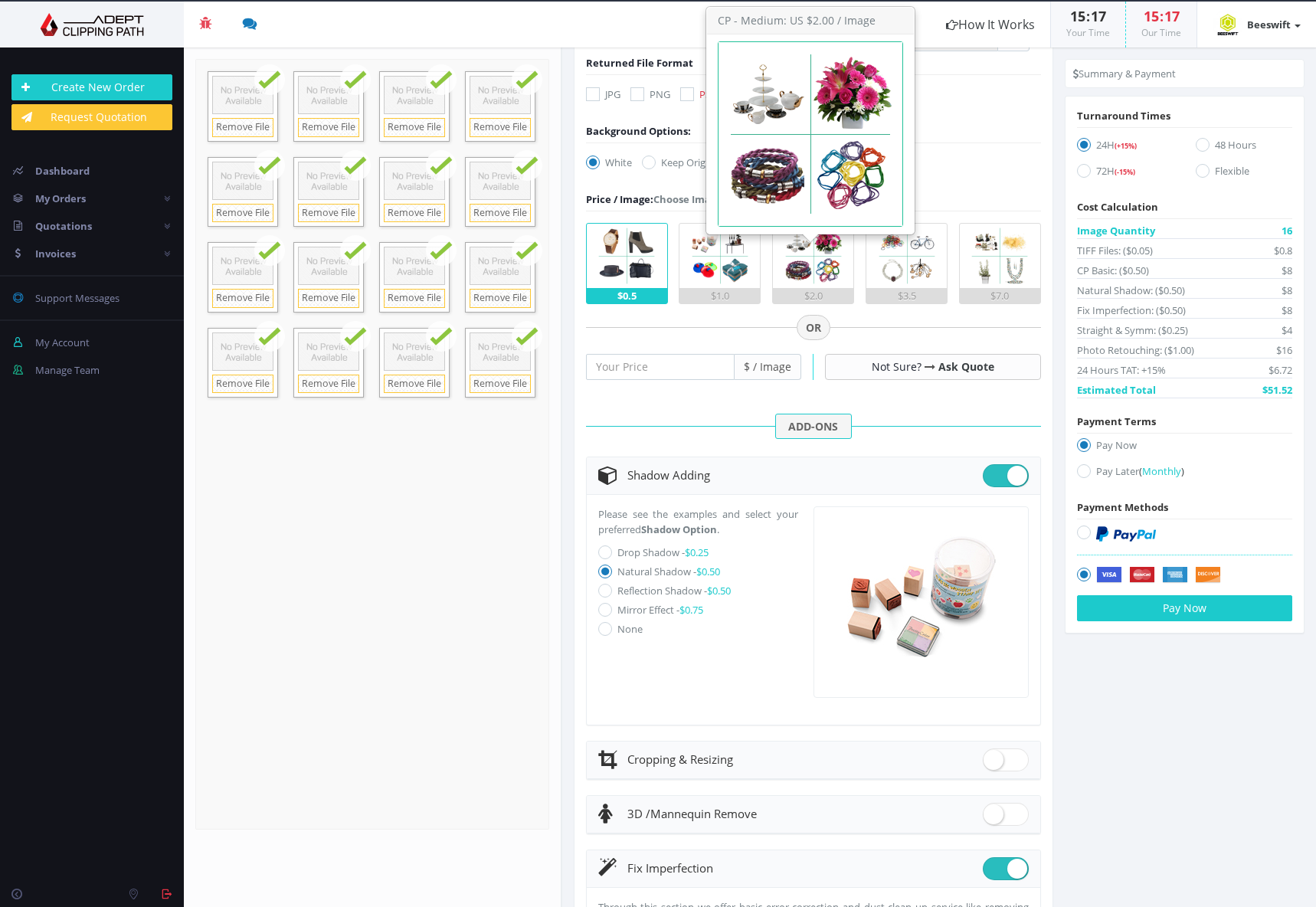
scroll to position [0, 0]
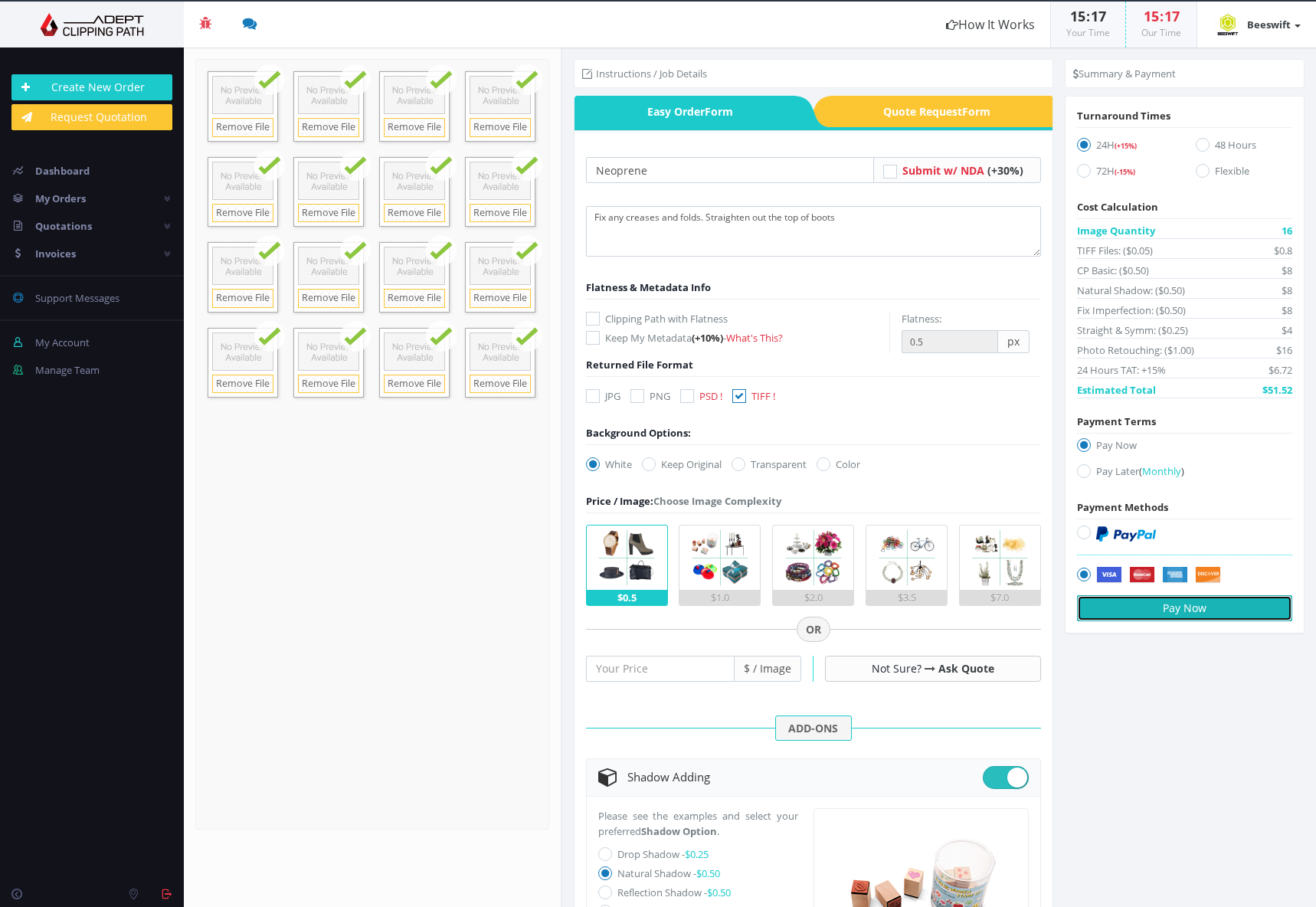
click at [1179, 601] on button "Pay Now" at bounding box center [1185, 608] width 215 height 26
